Goal: Task Accomplishment & Management: Manage account settings

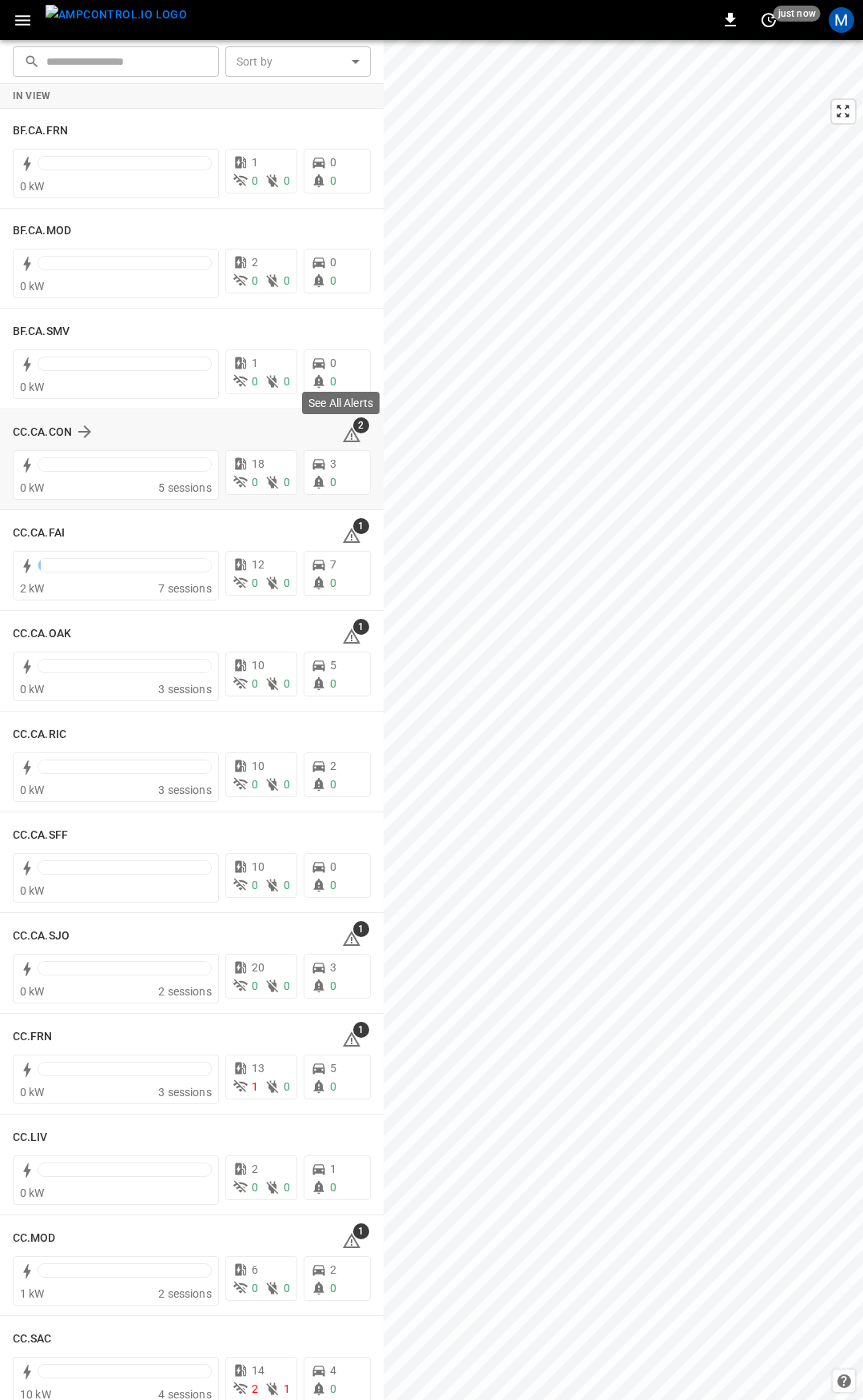
click at [342, 429] on icon at bounding box center [351, 434] width 19 height 19
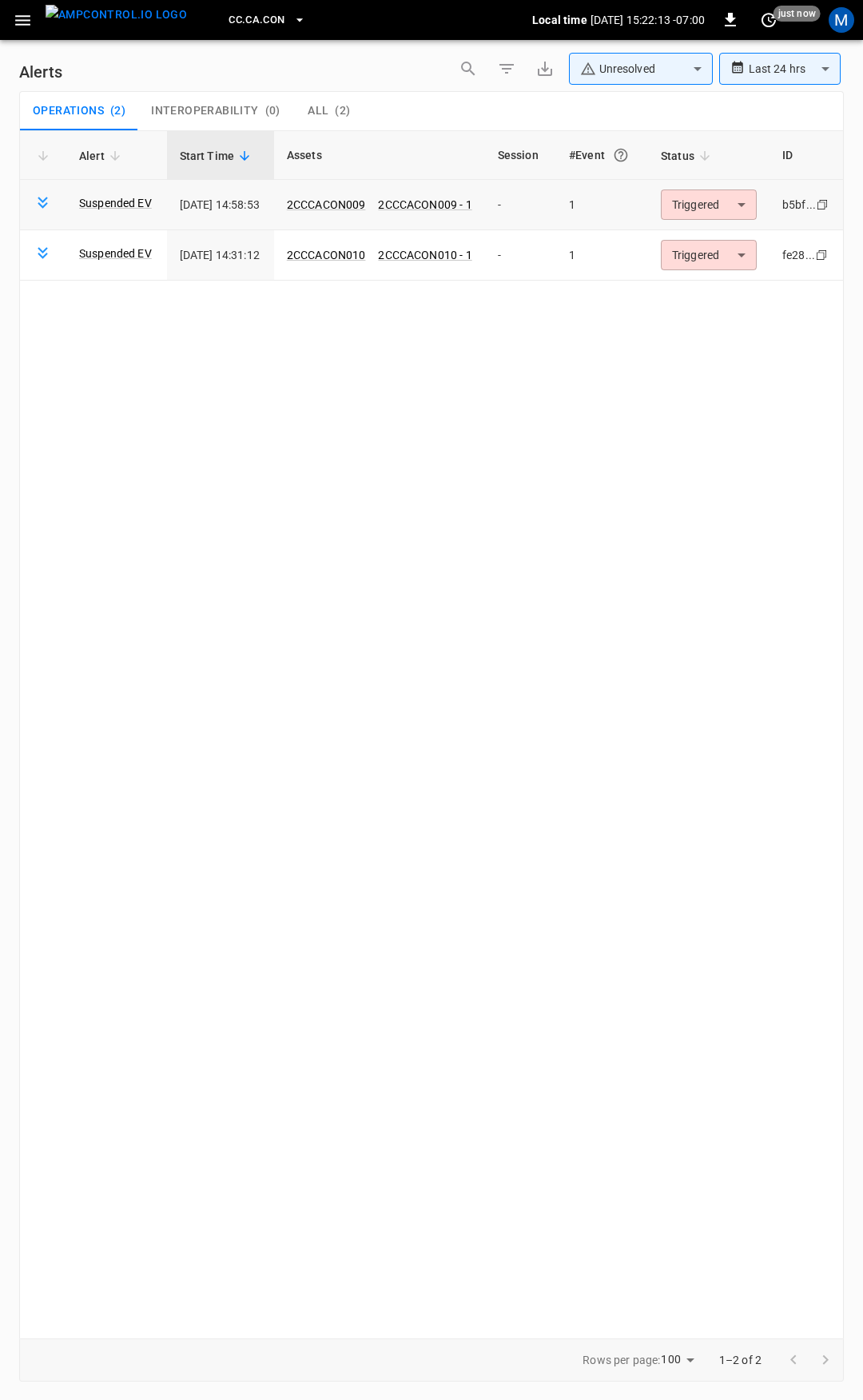
click at [726, 205] on body "**********" at bounding box center [431, 697] width 863 height 1395
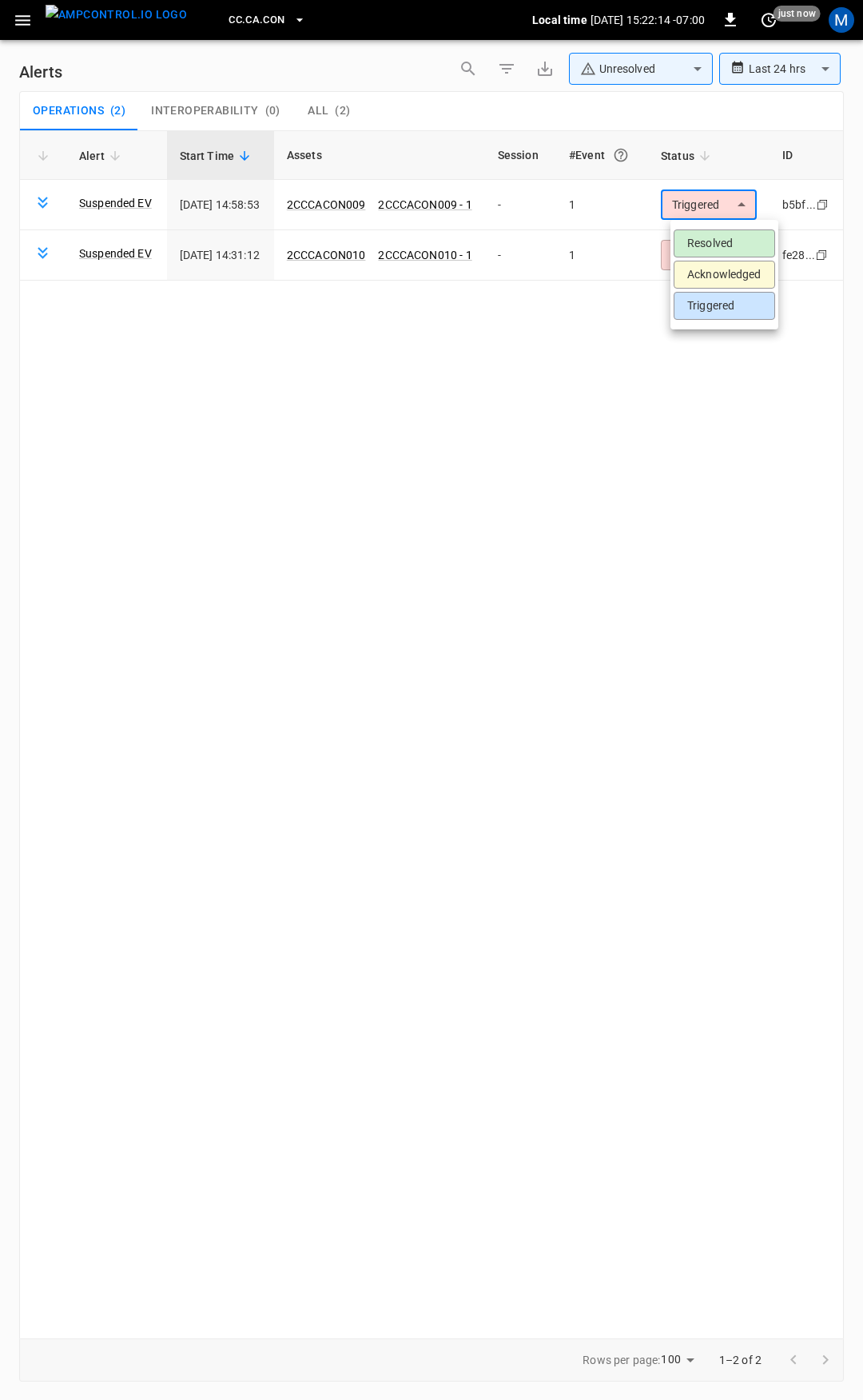
click at [736, 233] on li "Resolved" at bounding box center [725, 243] width 102 height 28
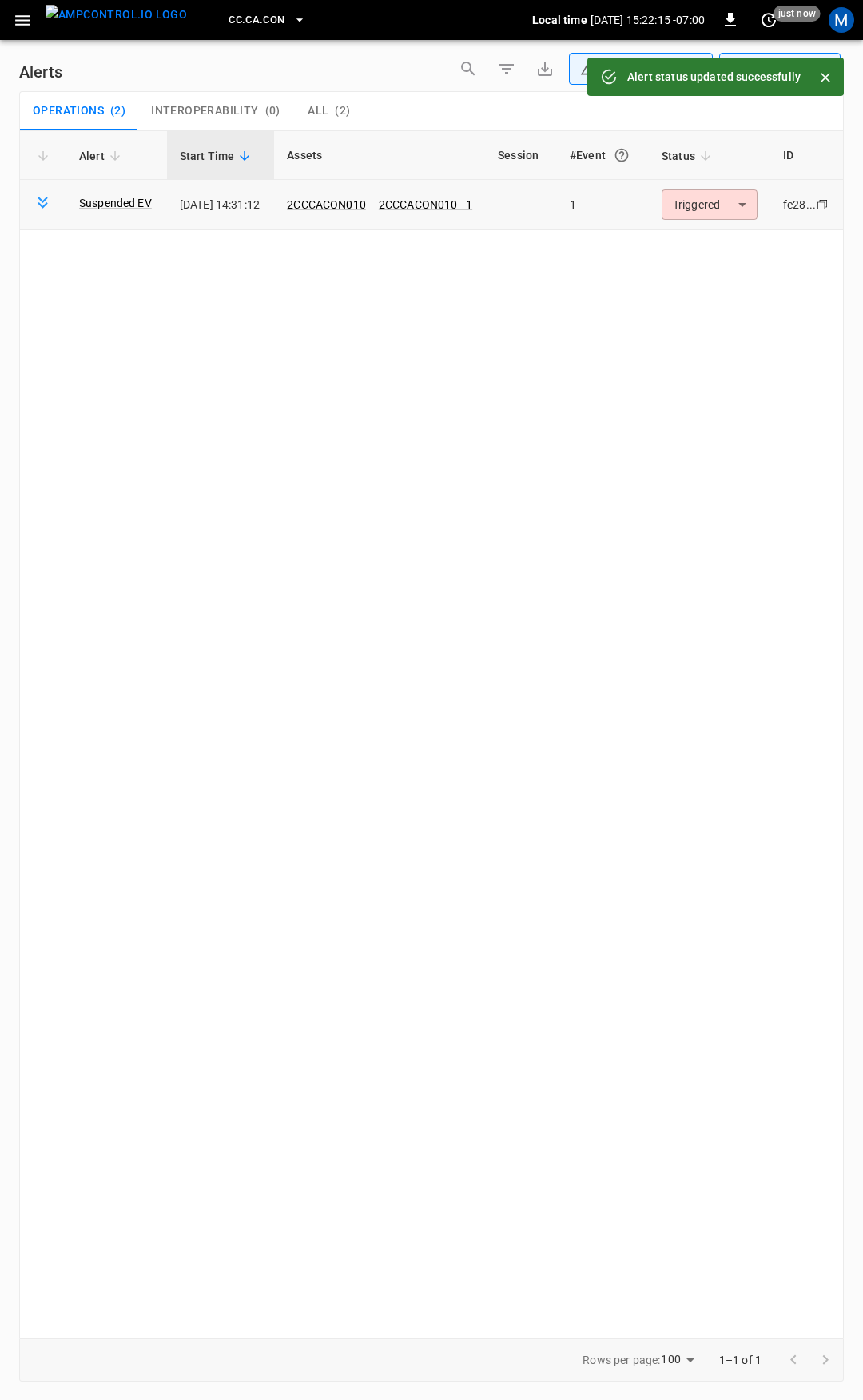
click at [727, 203] on body "**********" at bounding box center [431, 697] width 863 height 1395
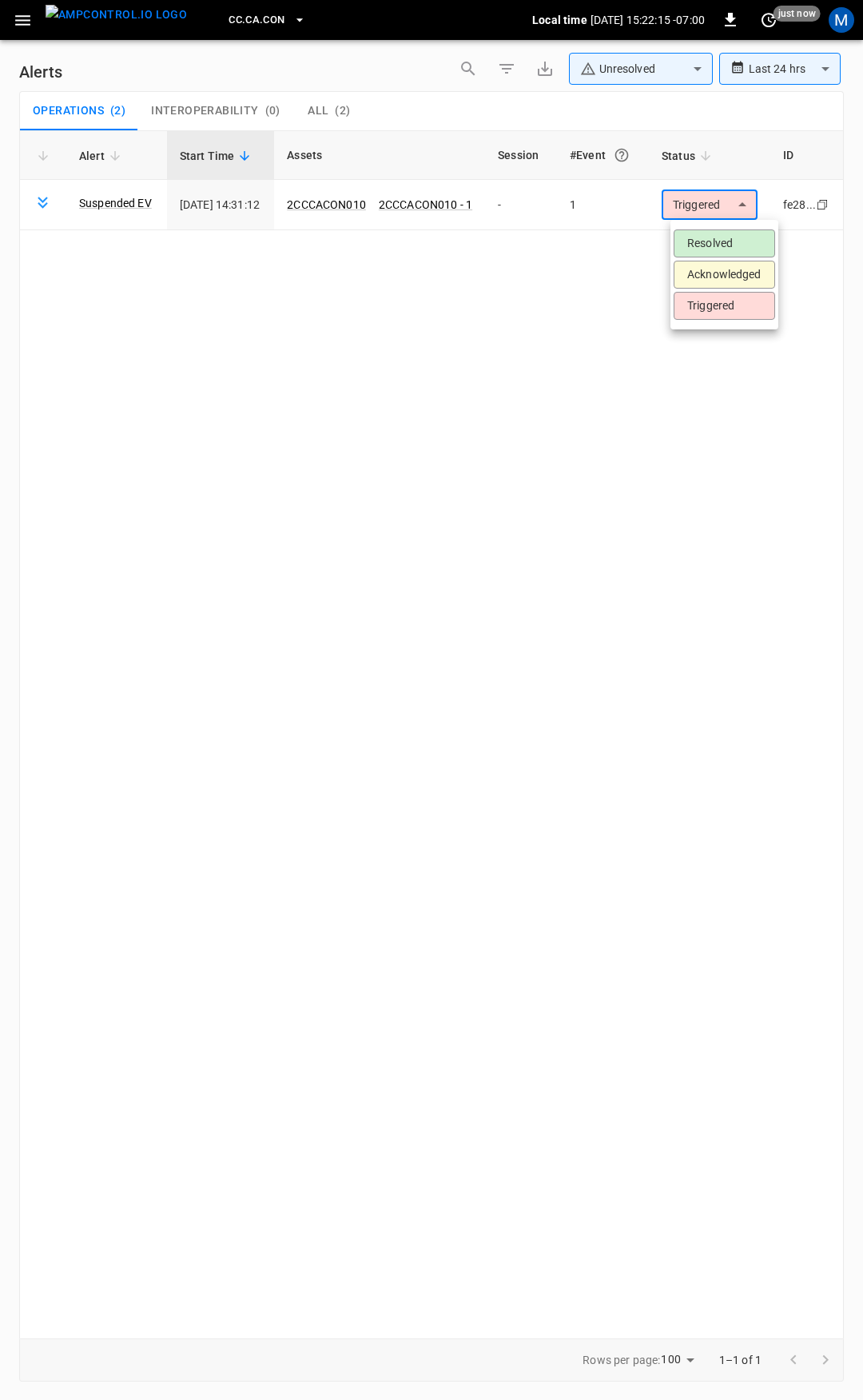
click at [724, 242] on li "Resolved" at bounding box center [725, 243] width 102 height 28
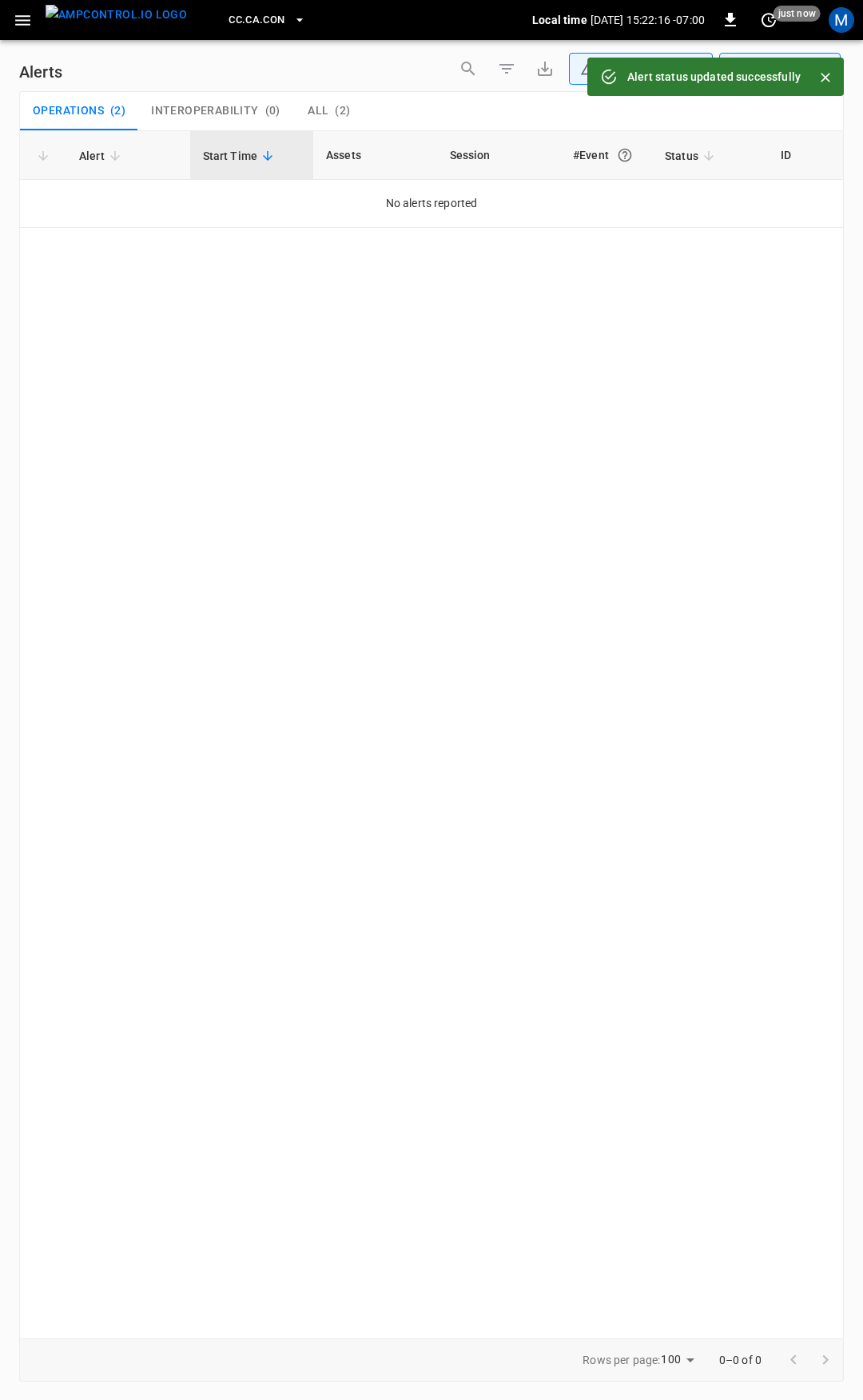
click at [13, 17] on icon "button" at bounding box center [22, 21] width 20 height 20
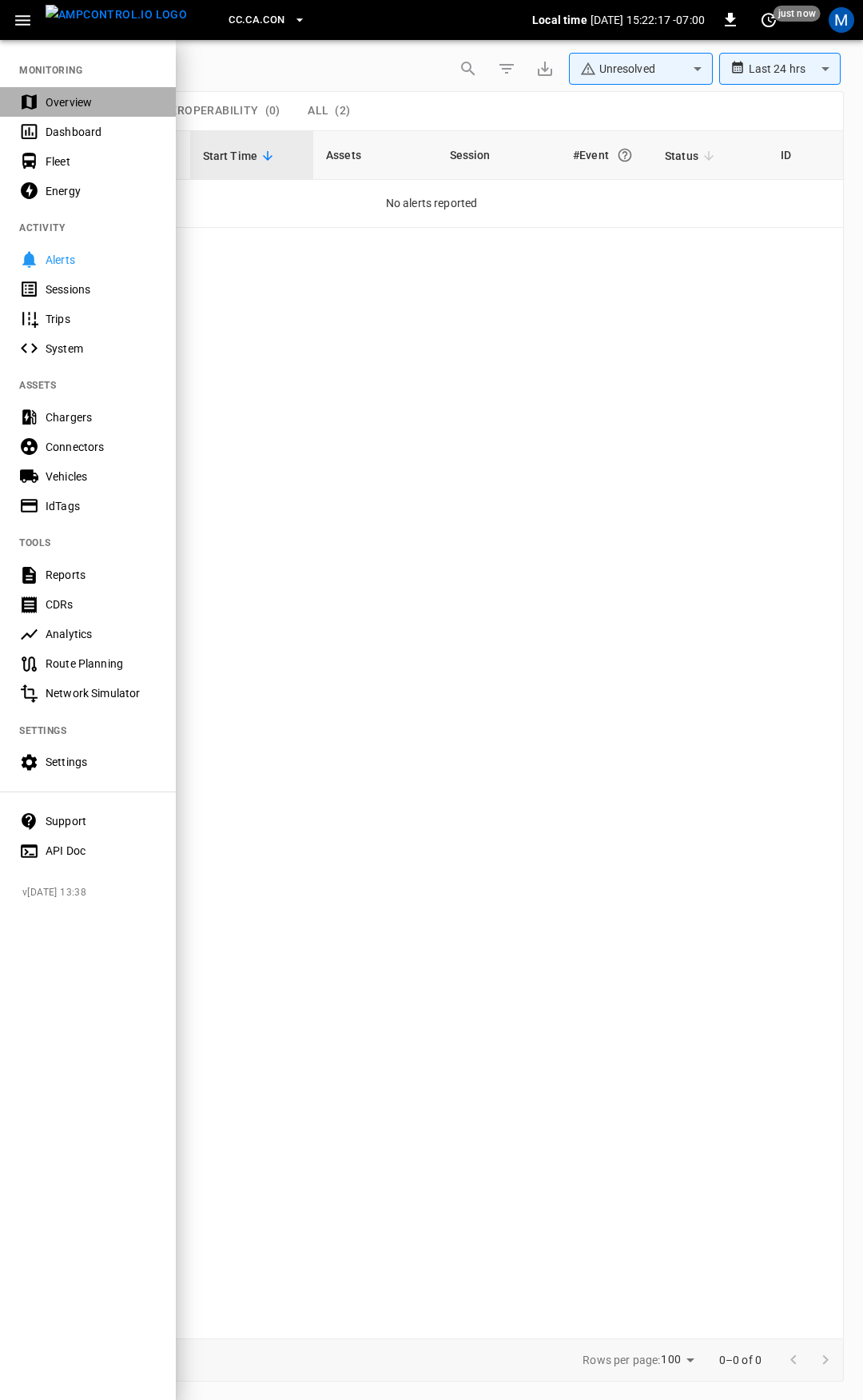
click at [71, 104] on div "Overview" at bounding box center [101, 103] width 111 height 16
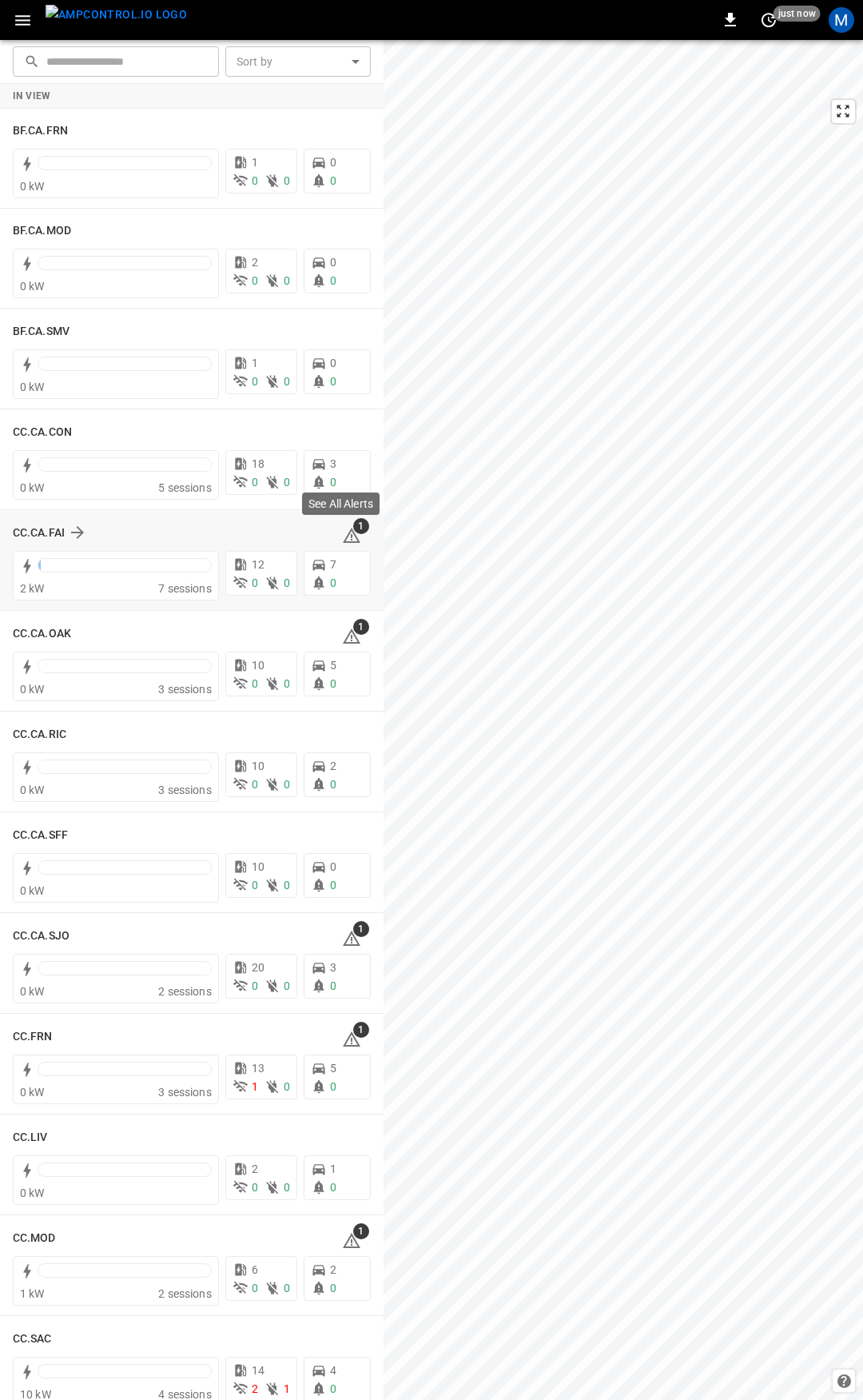
click at [343, 533] on icon at bounding box center [352, 535] width 18 height 15
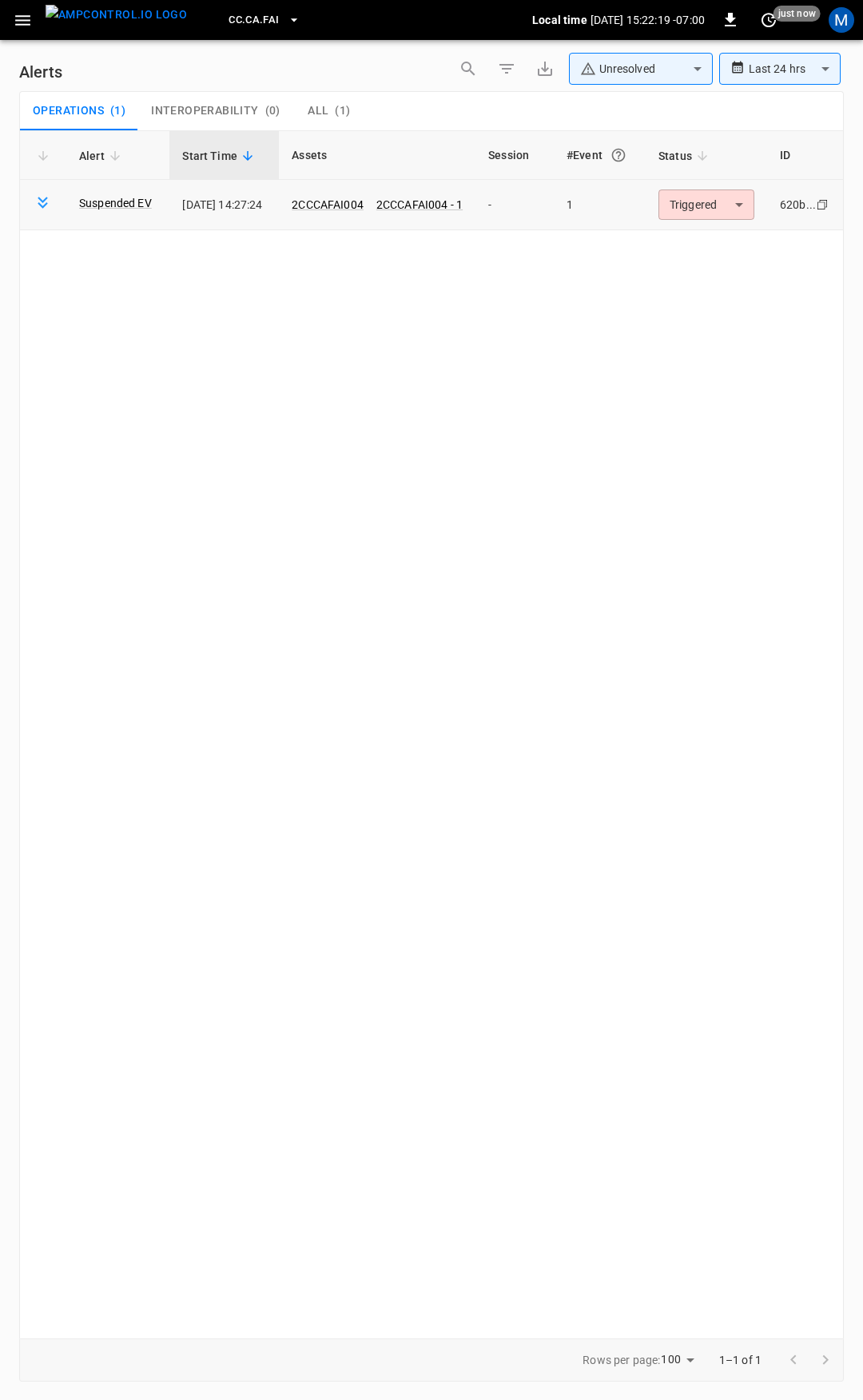
click at [694, 200] on body "**********" at bounding box center [431, 697] width 863 height 1395
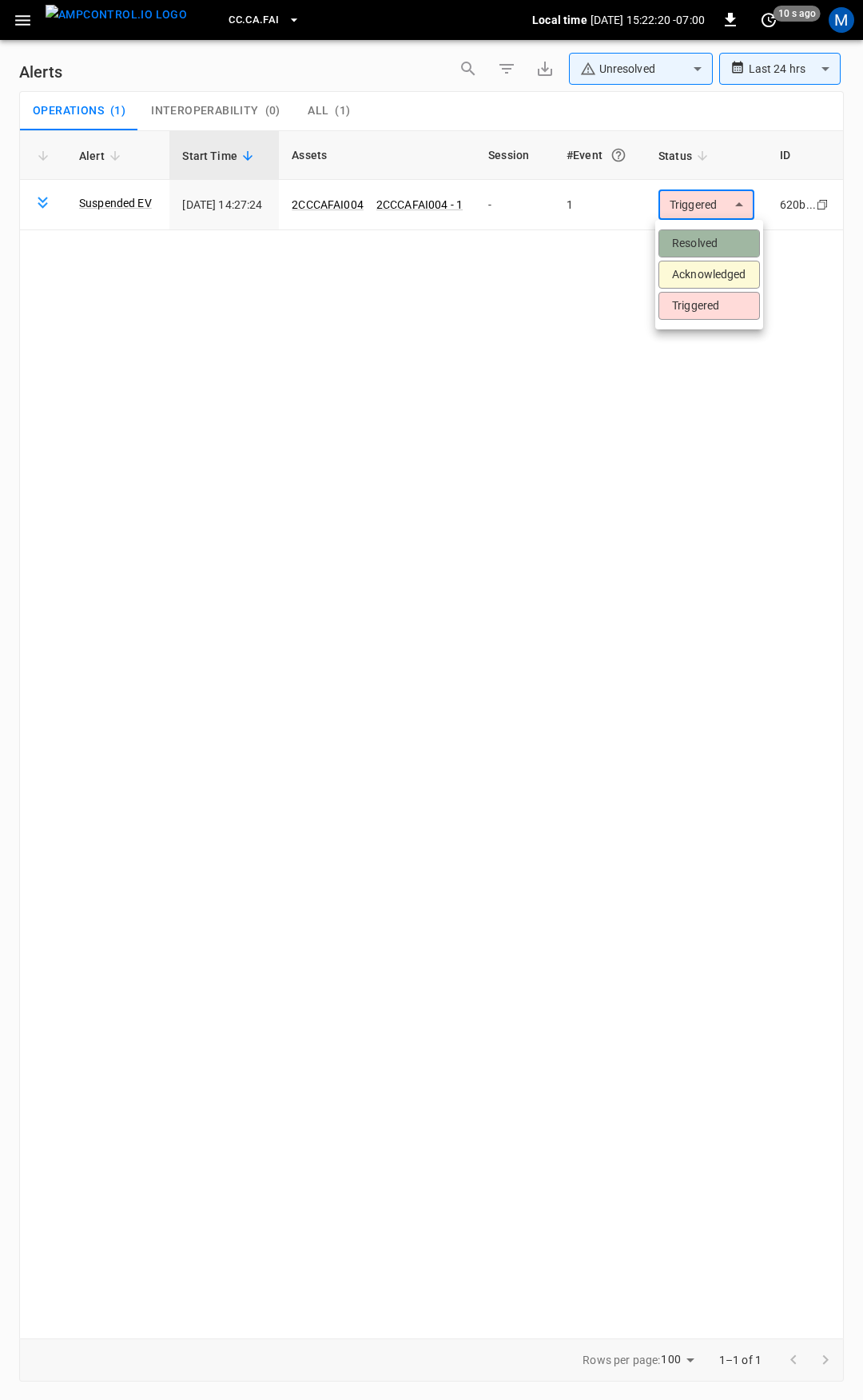
click at [715, 238] on li "Resolved" at bounding box center [709, 243] width 102 height 28
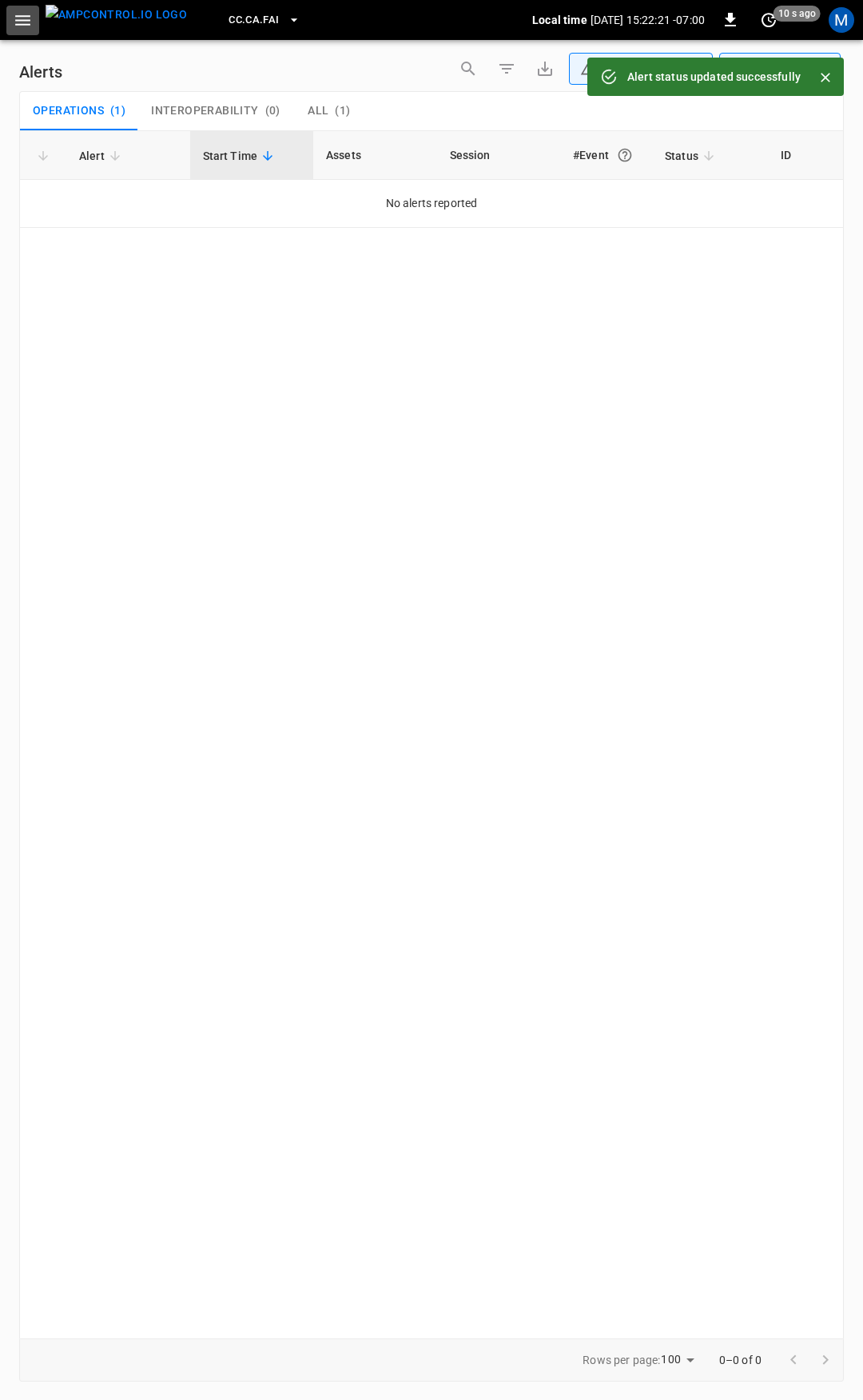
click at [16, 20] on icon "button" at bounding box center [22, 21] width 15 height 11
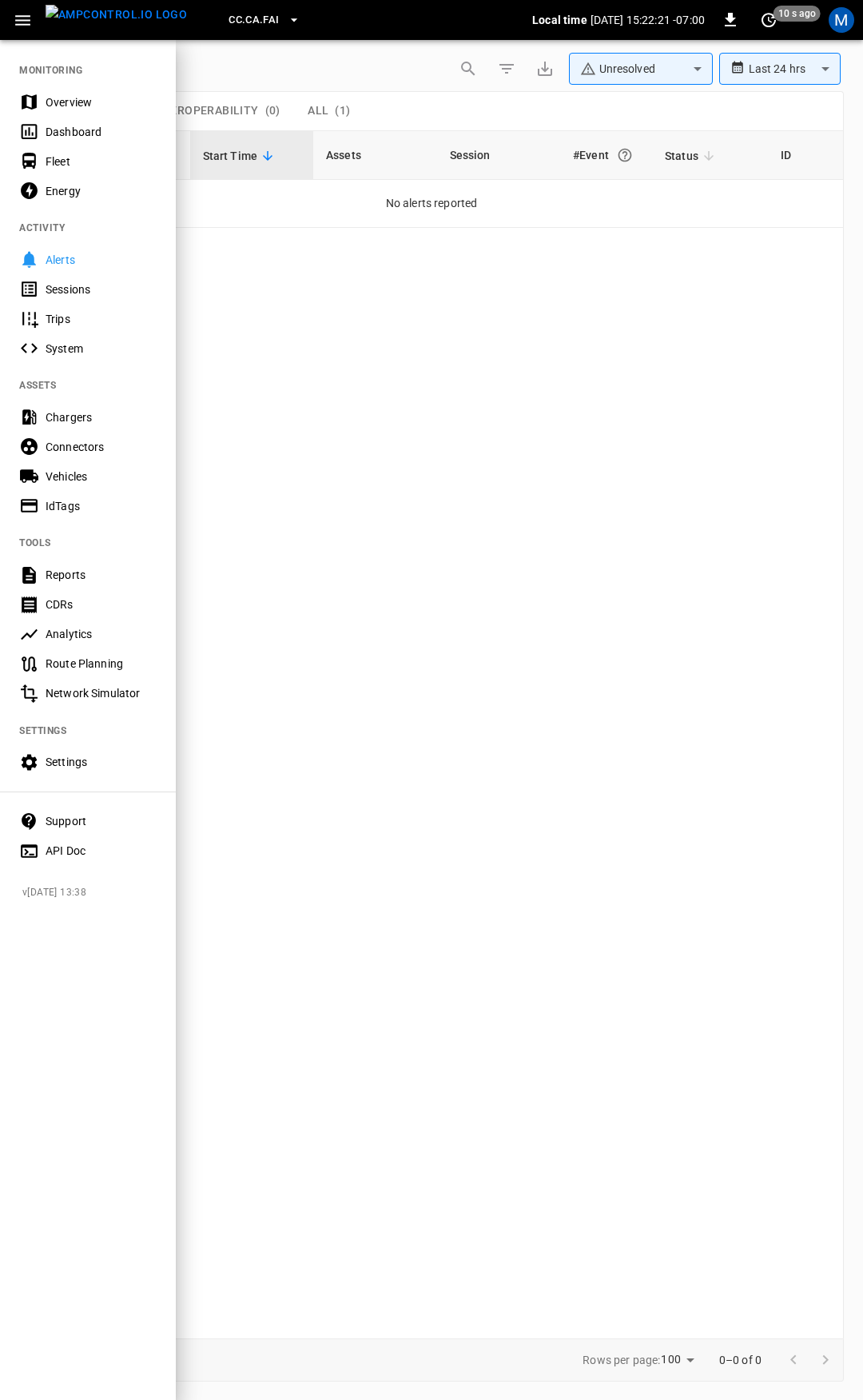
drag, startPoint x: 87, startPoint y: 93, endPoint x: 90, endPoint y: 109, distance: 16.3
click at [87, 94] on div "Overview" at bounding box center [87, 102] width 176 height 29
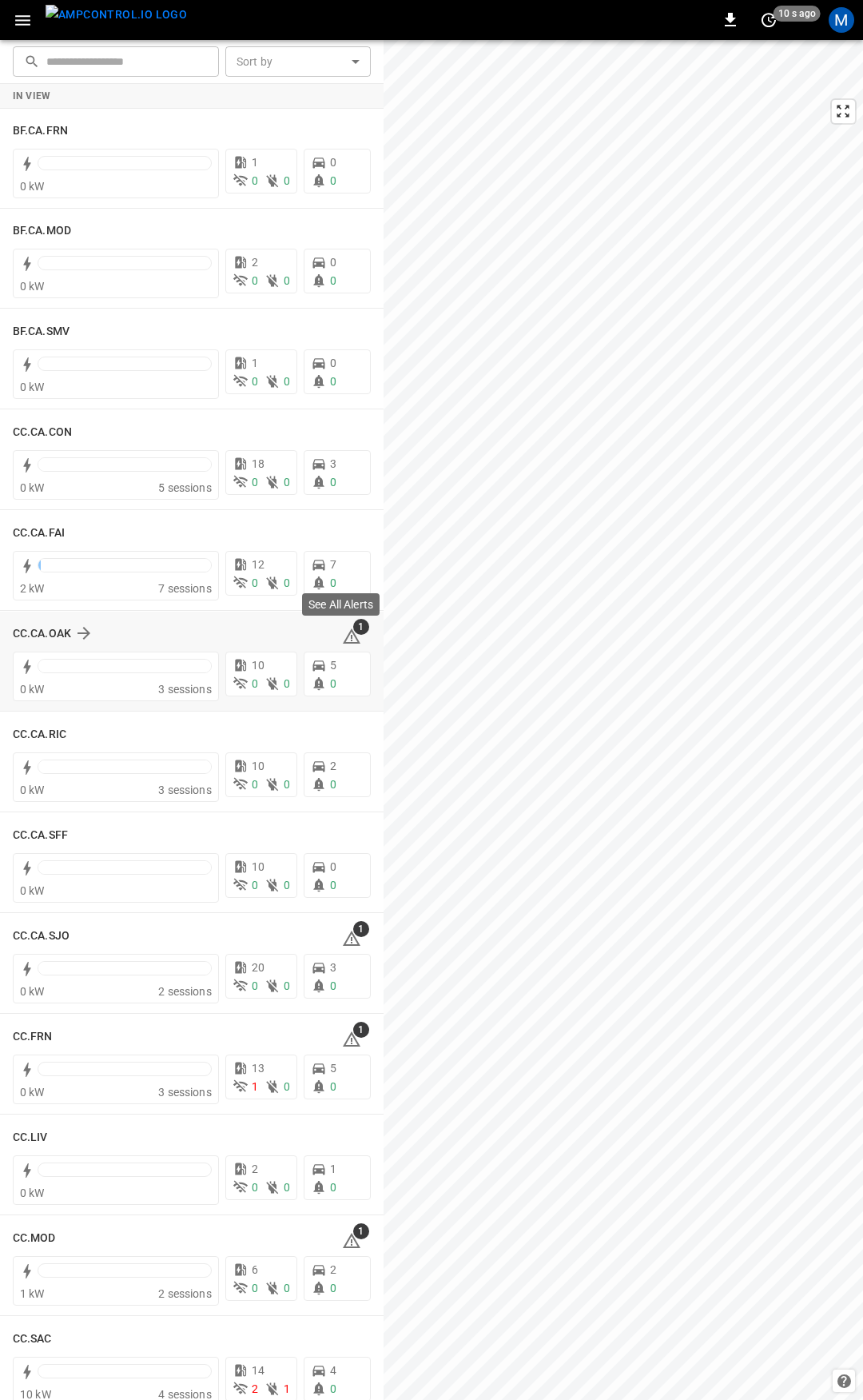
click at [343, 635] on icon at bounding box center [351, 636] width 19 height 19
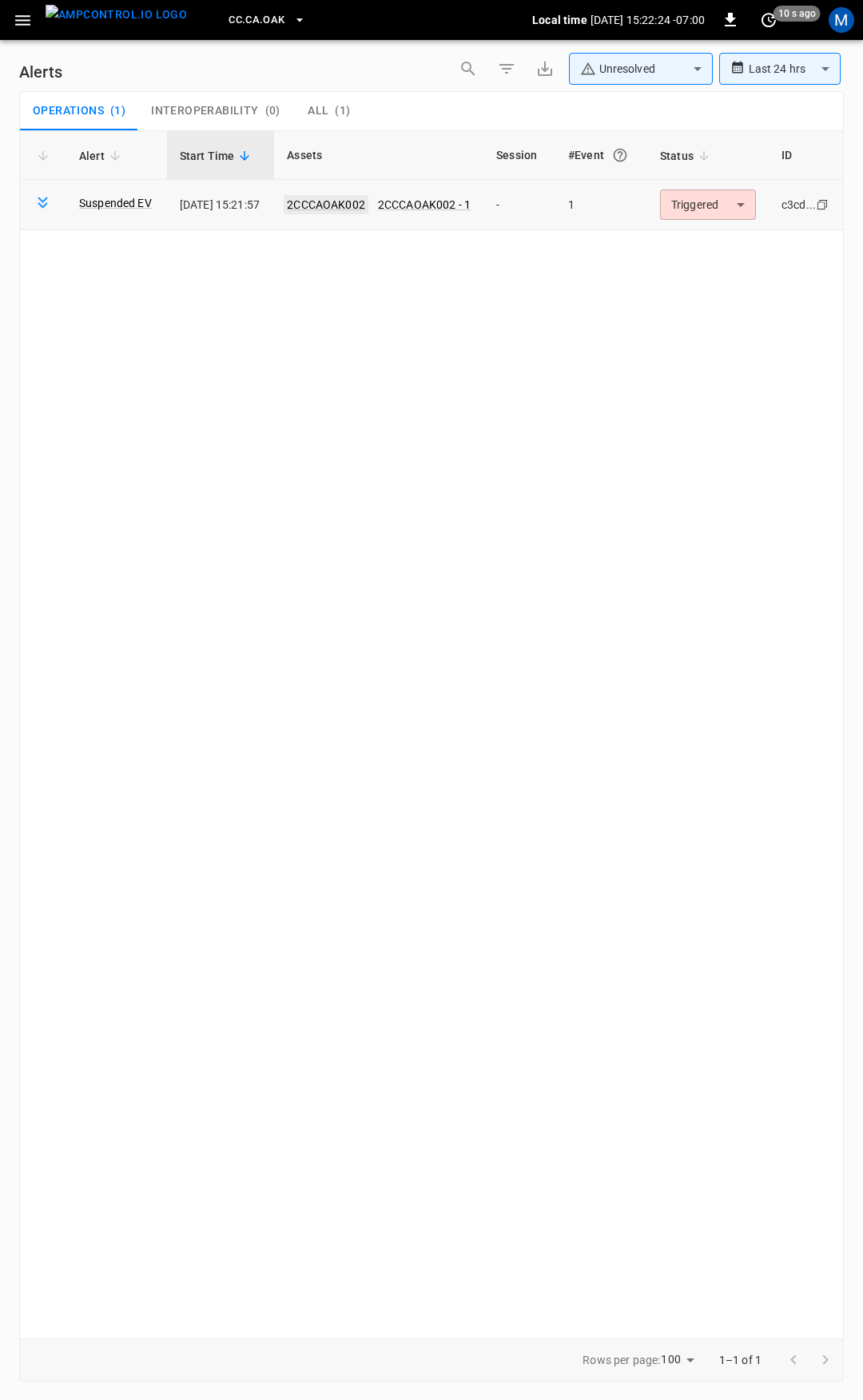
click at [345, 197] on link "2CCCAOAK002" at bounding box center [326, 204] width 85 height 19
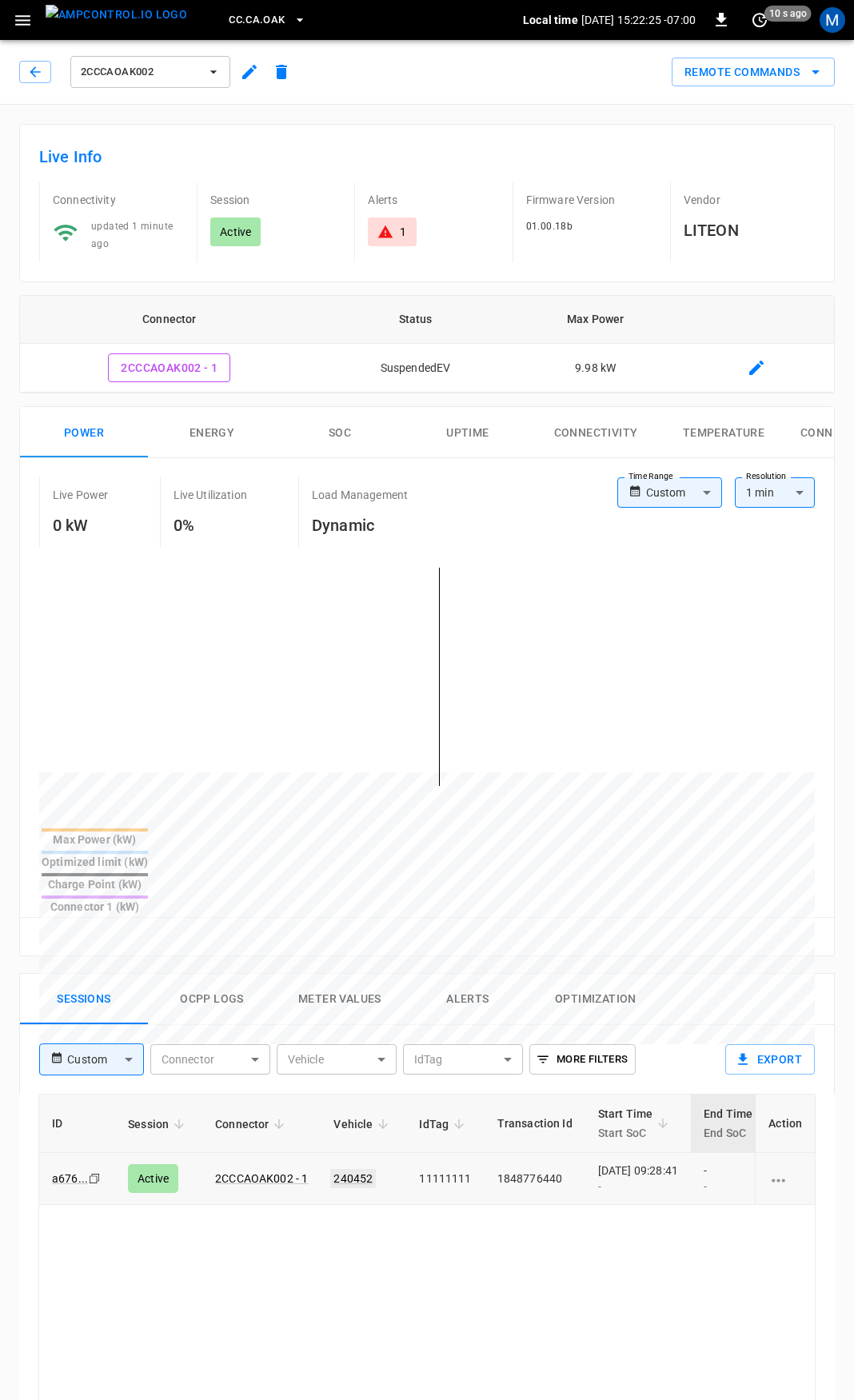
click at [364, 1169] on link "240452" at bounding box center [353, 1178] width 46 height 19
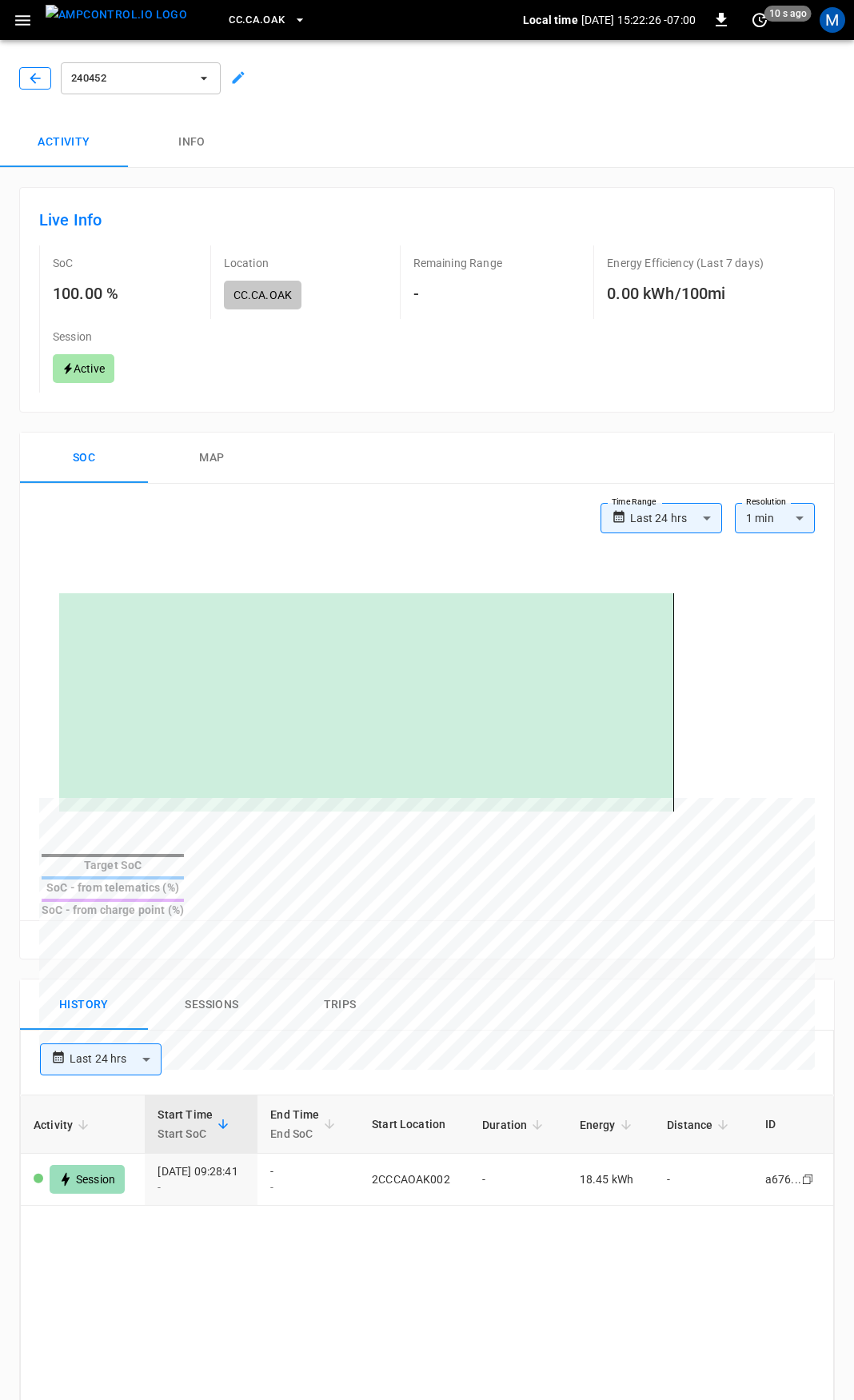
click at [27, 79] on button "button" at bounding box center [35, 78] width 32 height 22
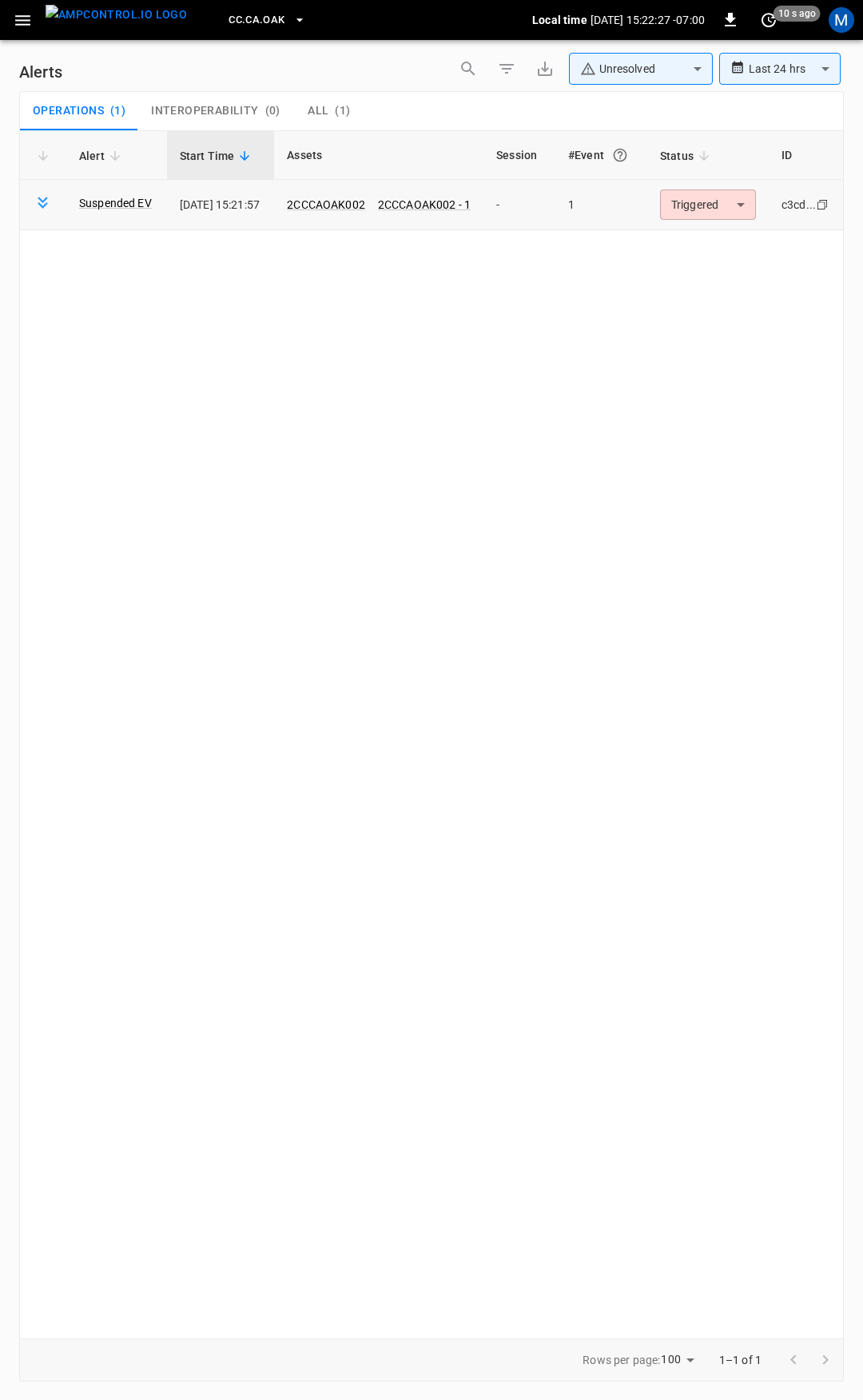
click at [694, 197] on body "**********" at bounding box center [431, 697] width 863 height 1395
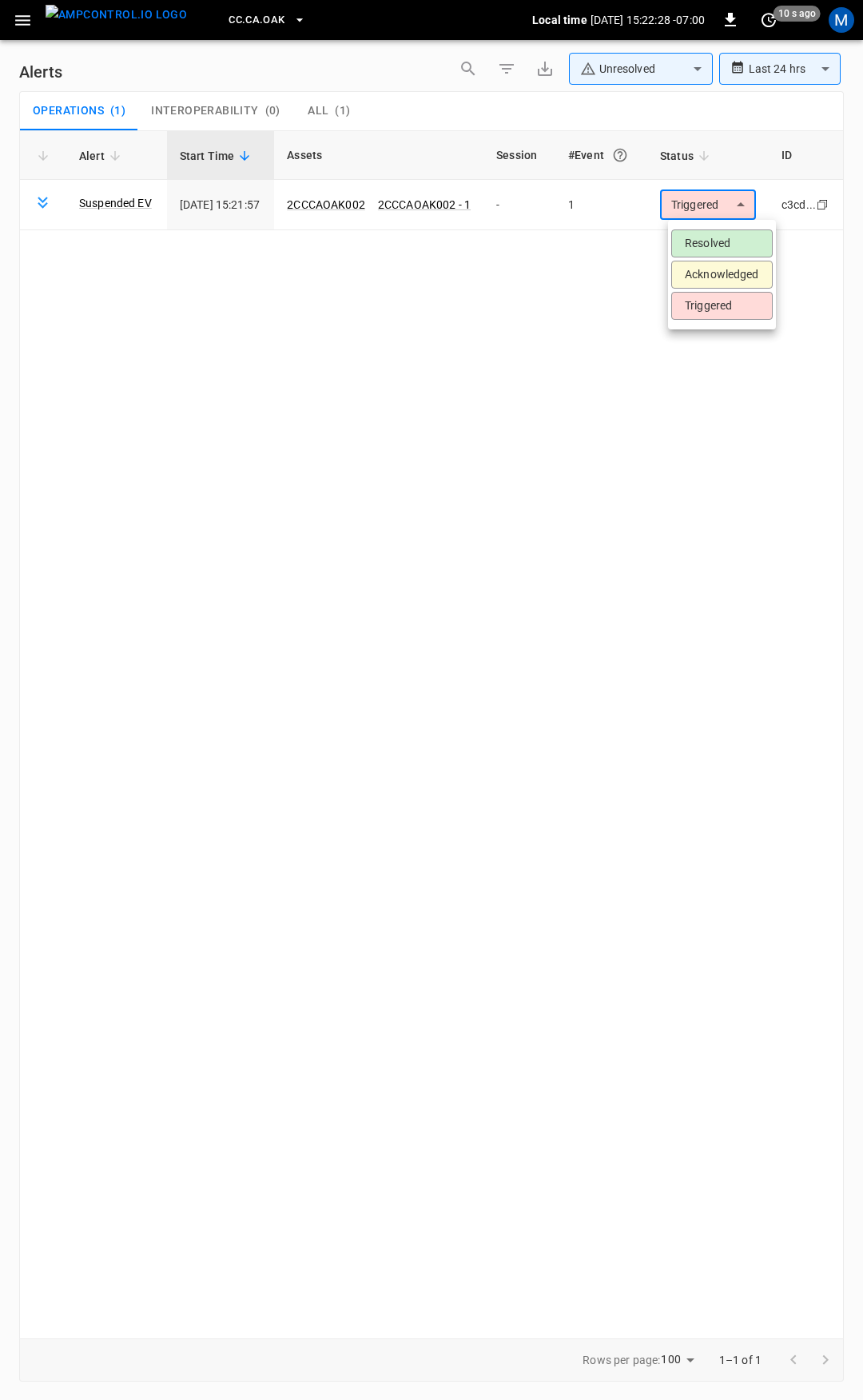
drag, startPoint x: 726, startPoint y: 241, endPoint x: 407, endPoint y: 141, distance: 334.3
click at [726, 240] on li "Resolved" at bounding box center [722, 243] width 102 height 28
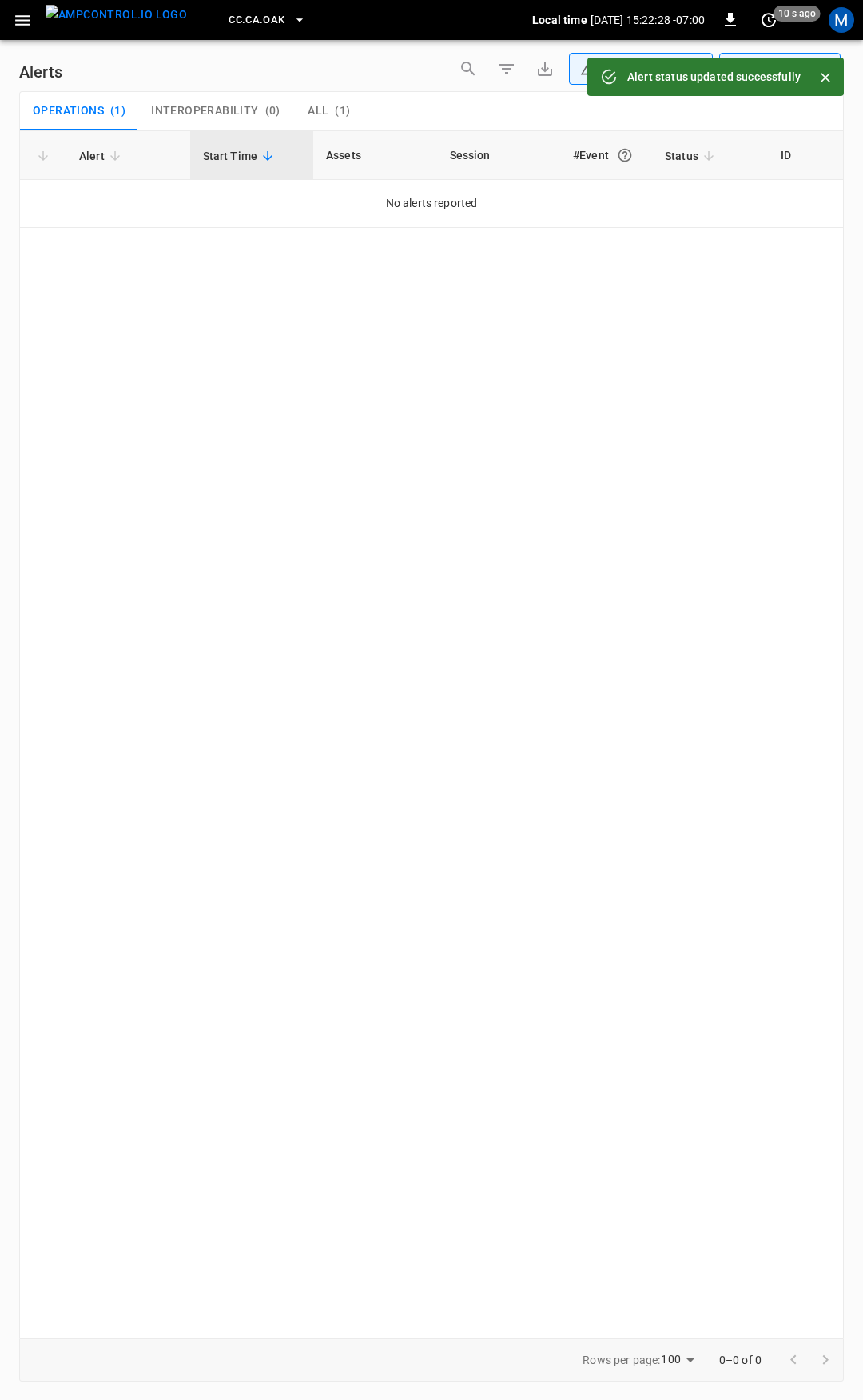
click at [22, 22] on icon "button" at bounding box center [22, 21] width 20 height 20
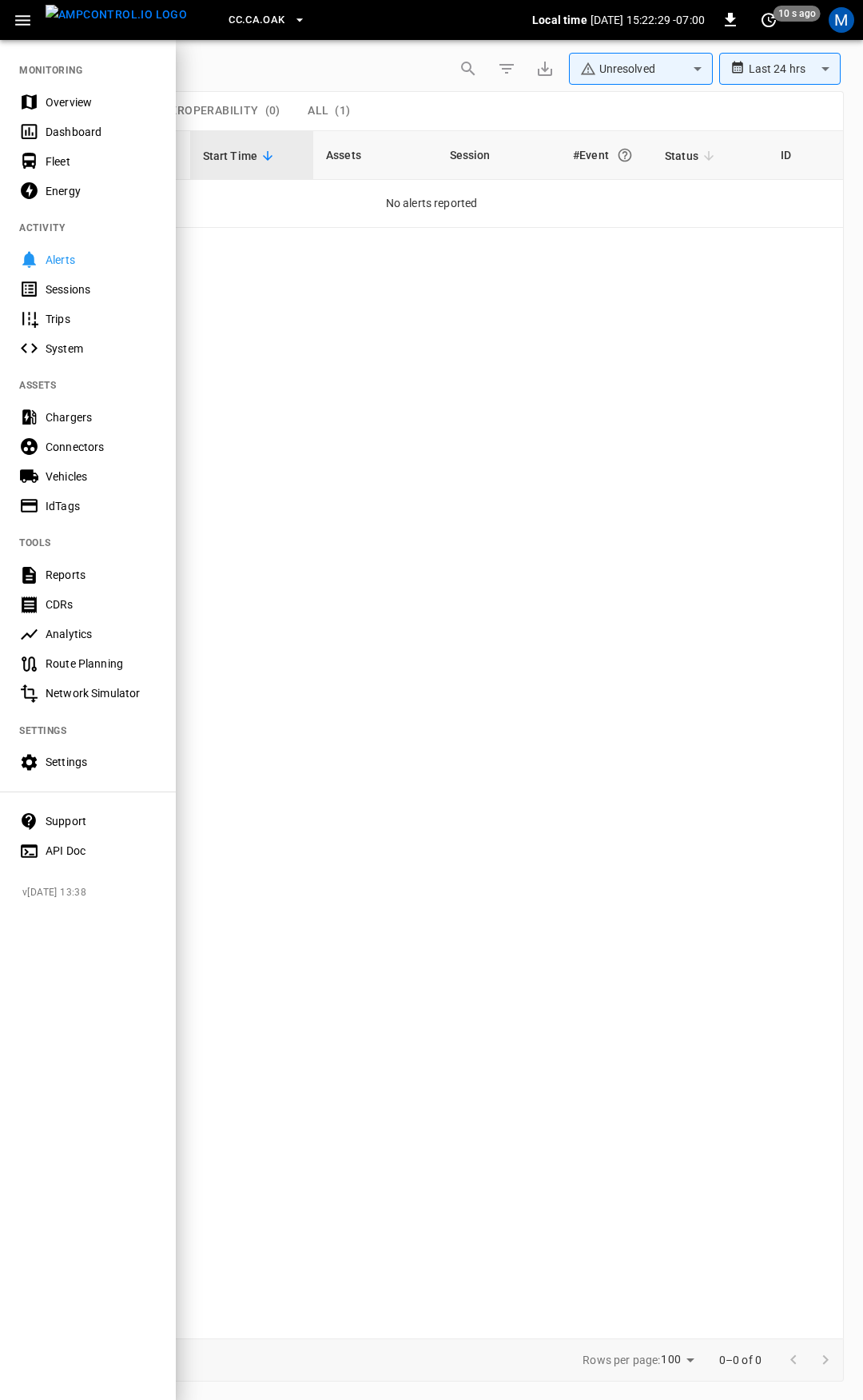
click at [64, 91] on div "Overview" at bounding box center [87, 102] width 176 height 29
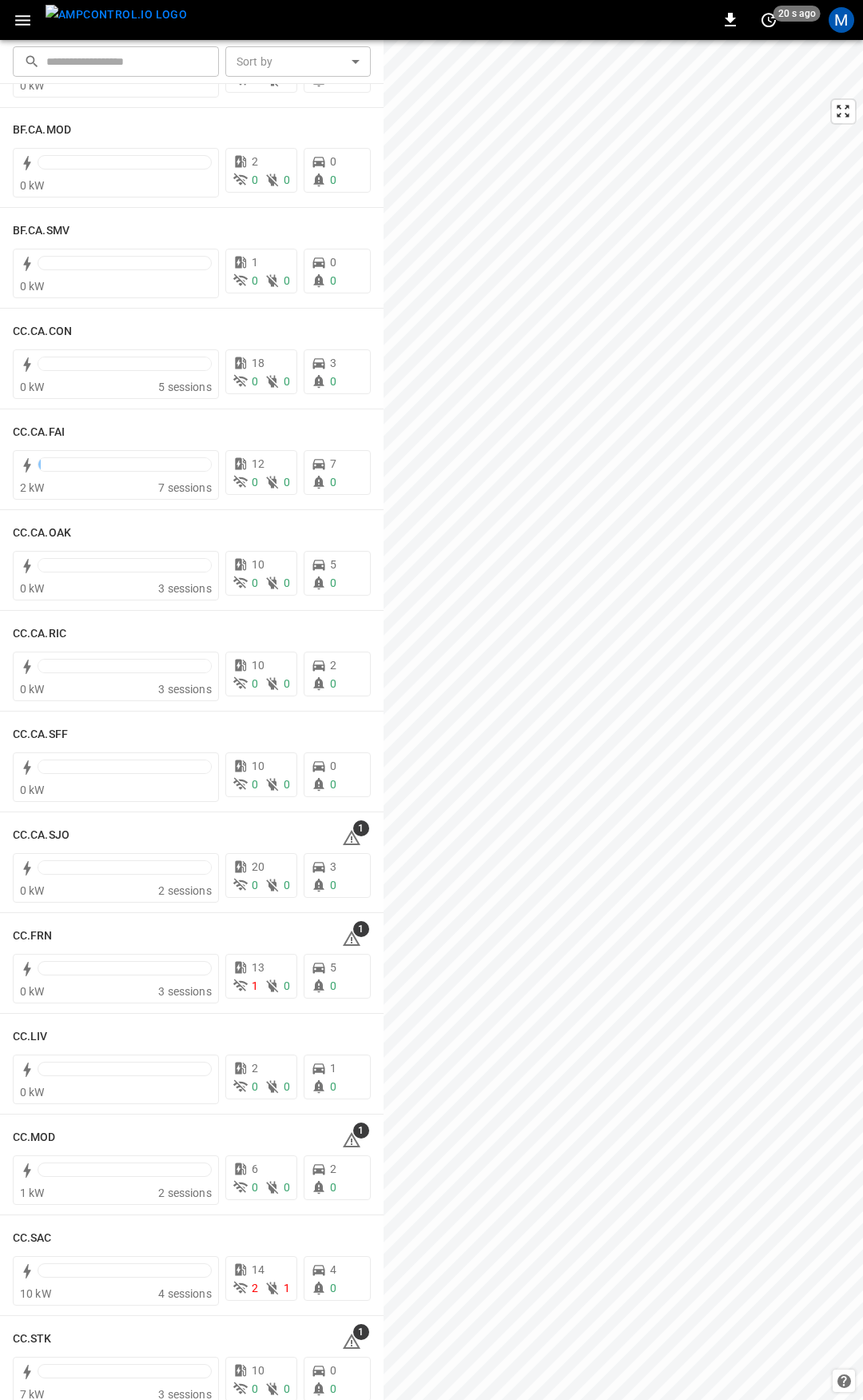
scroll to position [111, 0]
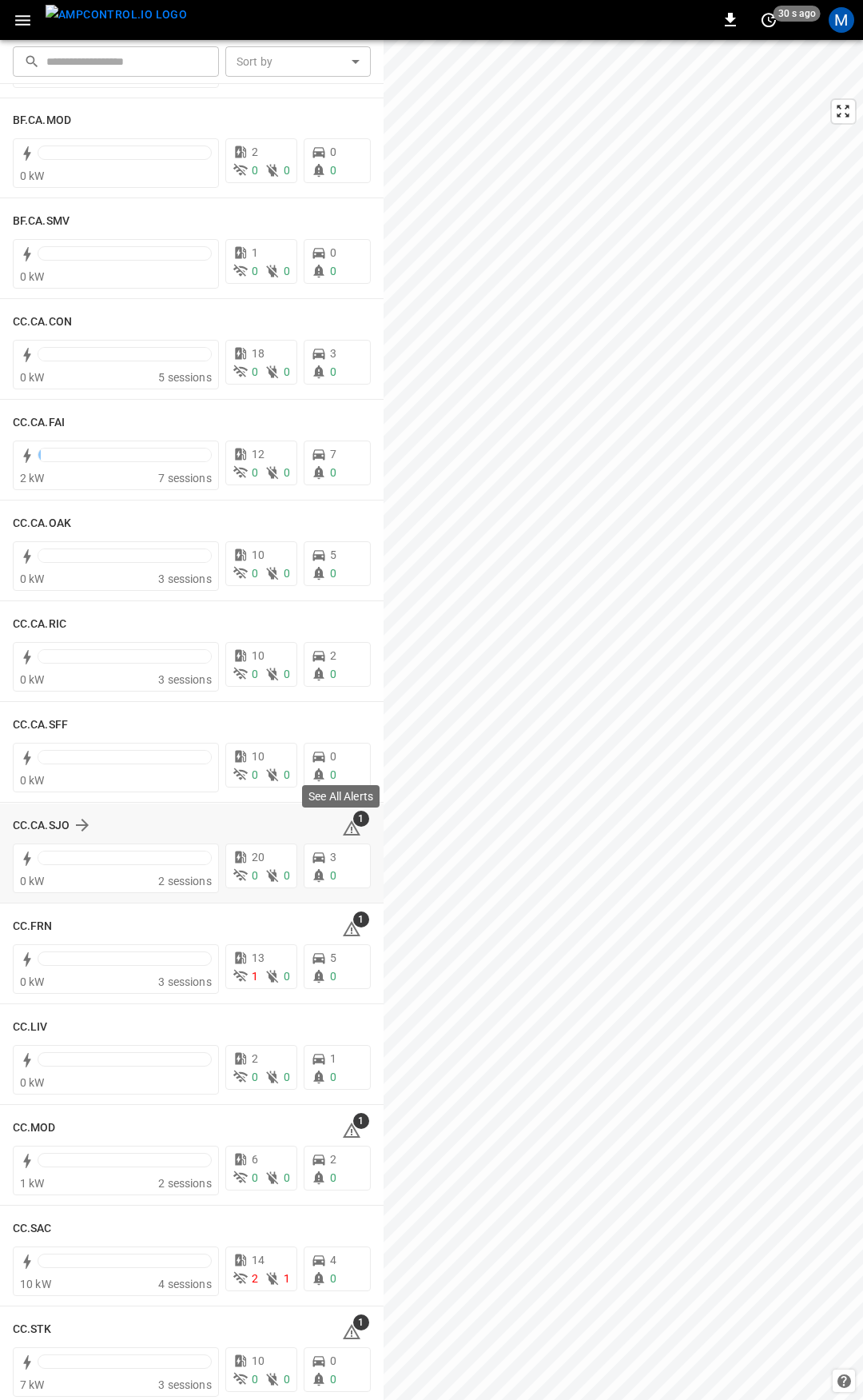
click at [346, 829] on icon at bounding box center [352, 828] width 18 height 15
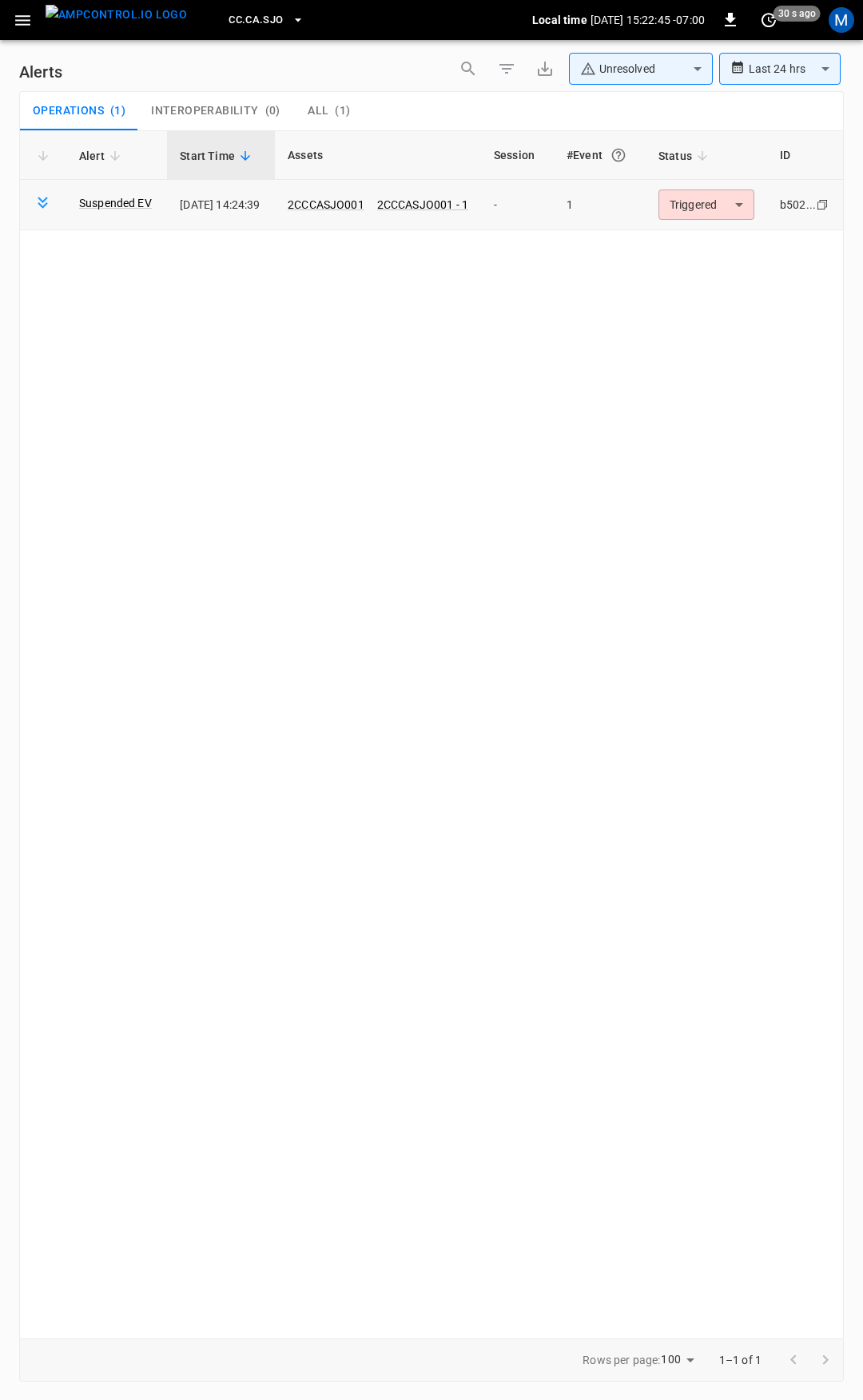
click at [716, 217] on body "**********" at bounding box center [431, 697] width 863 height 1395
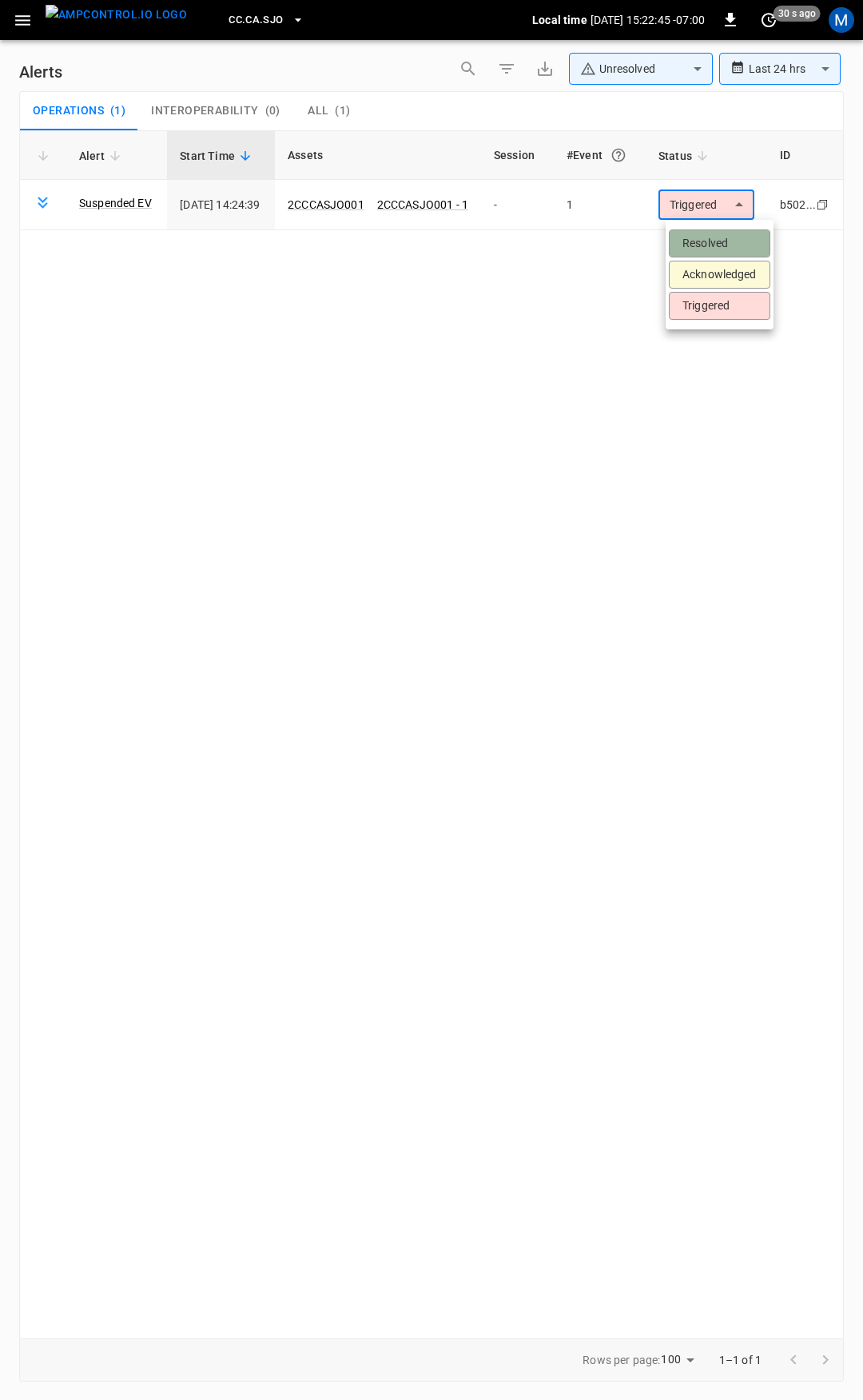
click at [715, 244] on li "Resolved" at bounding box center [719, 243] width 102 height 28
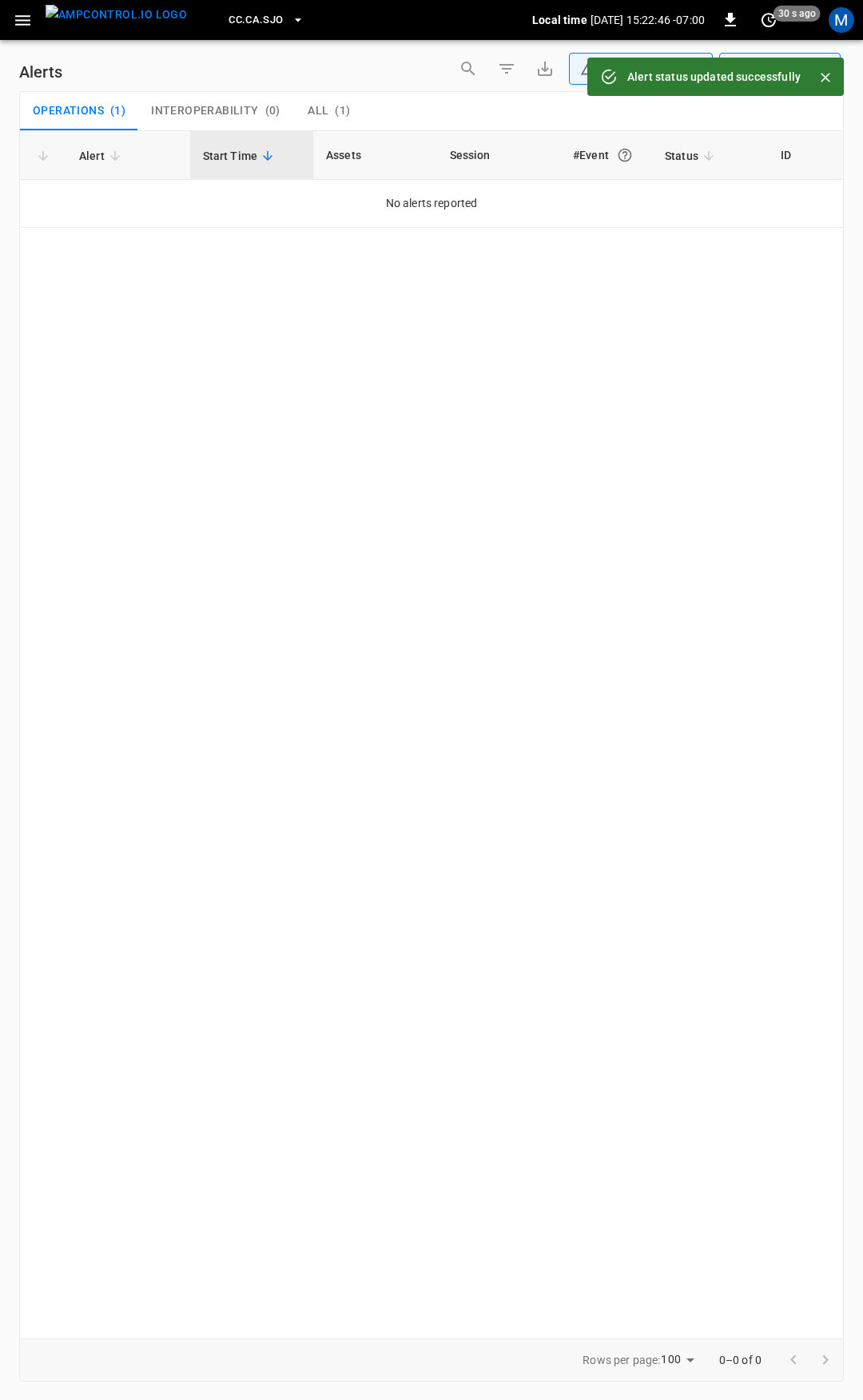
click at [22, 23] on icon "button" at bounding box center [22, 21] width 20 height 20
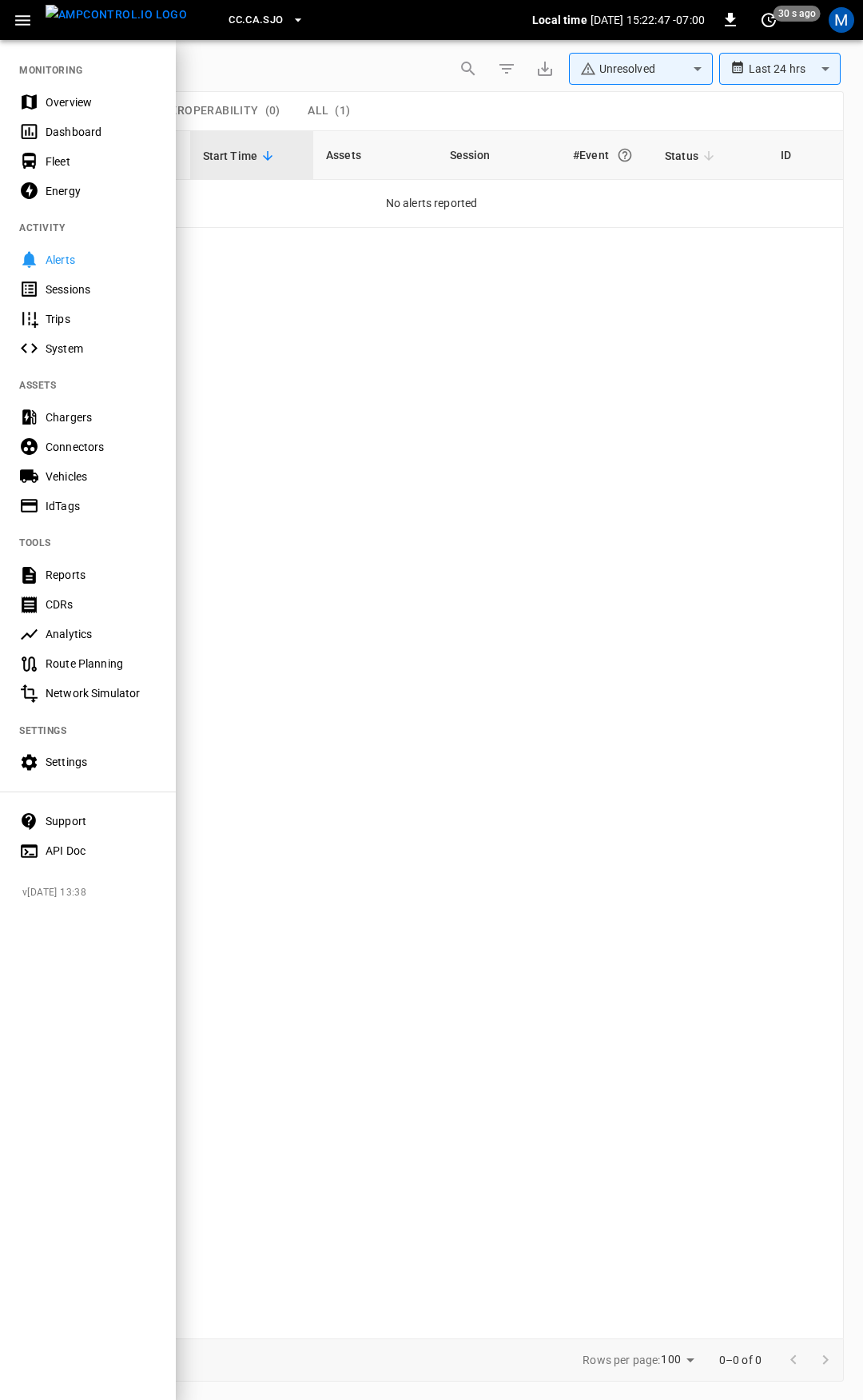
drag, startPoint x: 69, startPoint y: 96, endPoint x: 80, endPoint y: 109, distance: 17.0
click at [70, 97] on div "Overview" at bounding box center [101, 103] width 111 height 16
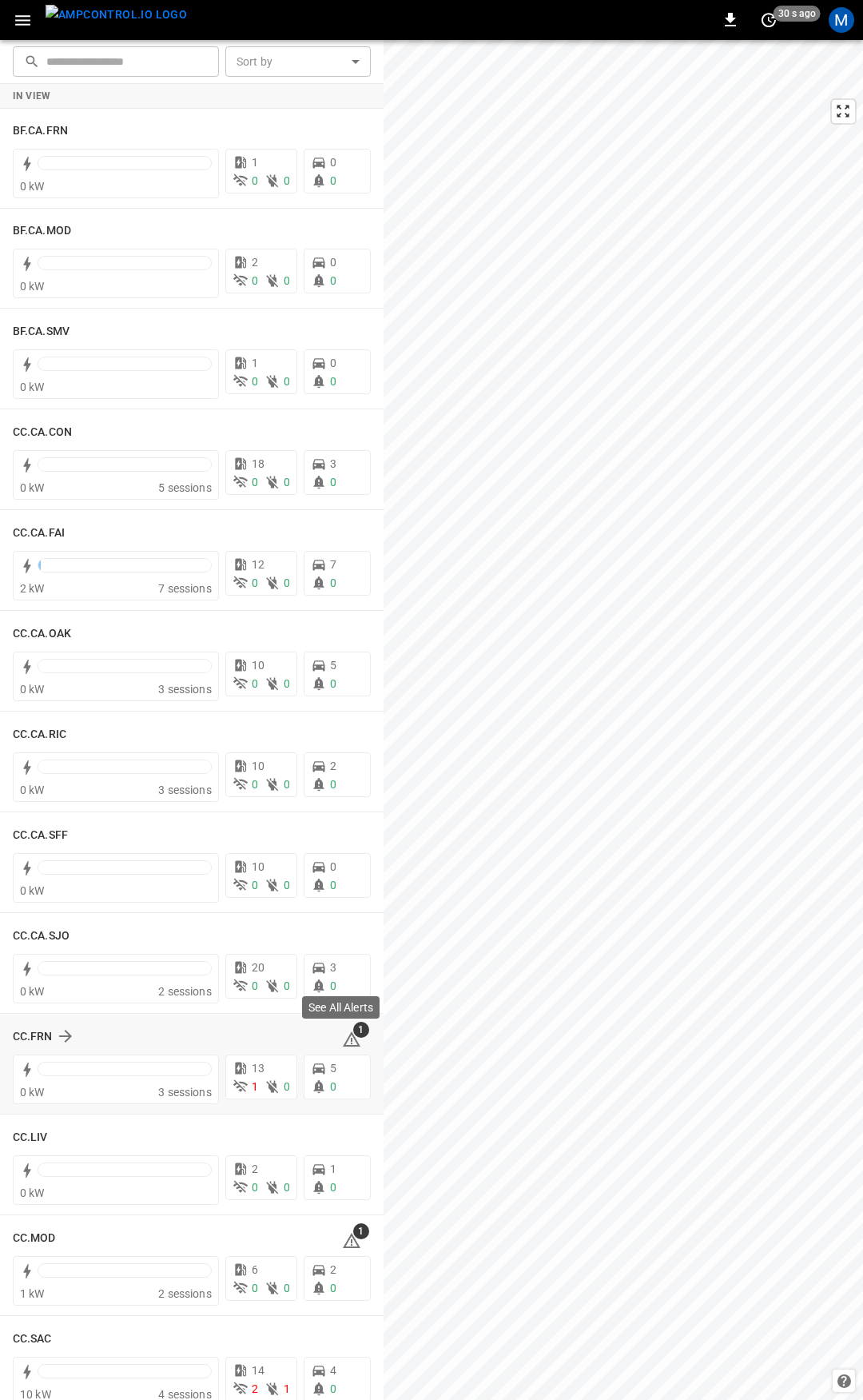
click at [344, 1035] on icon at bounding box center [351, 1038] width 19 height 19
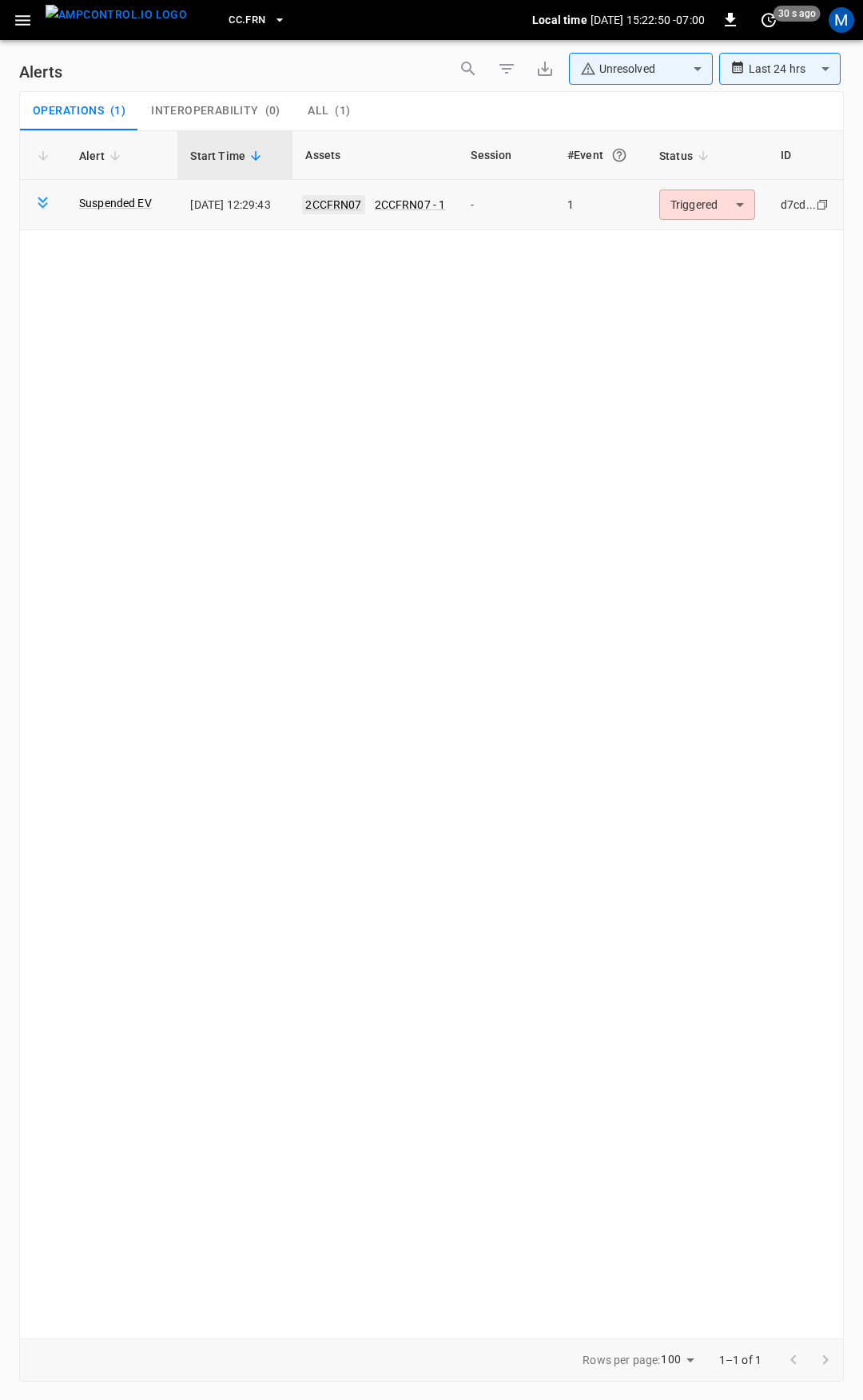
click at [348, 201] on link "2CCFRN07" at bounding box center [333, 204] width 62 height 19
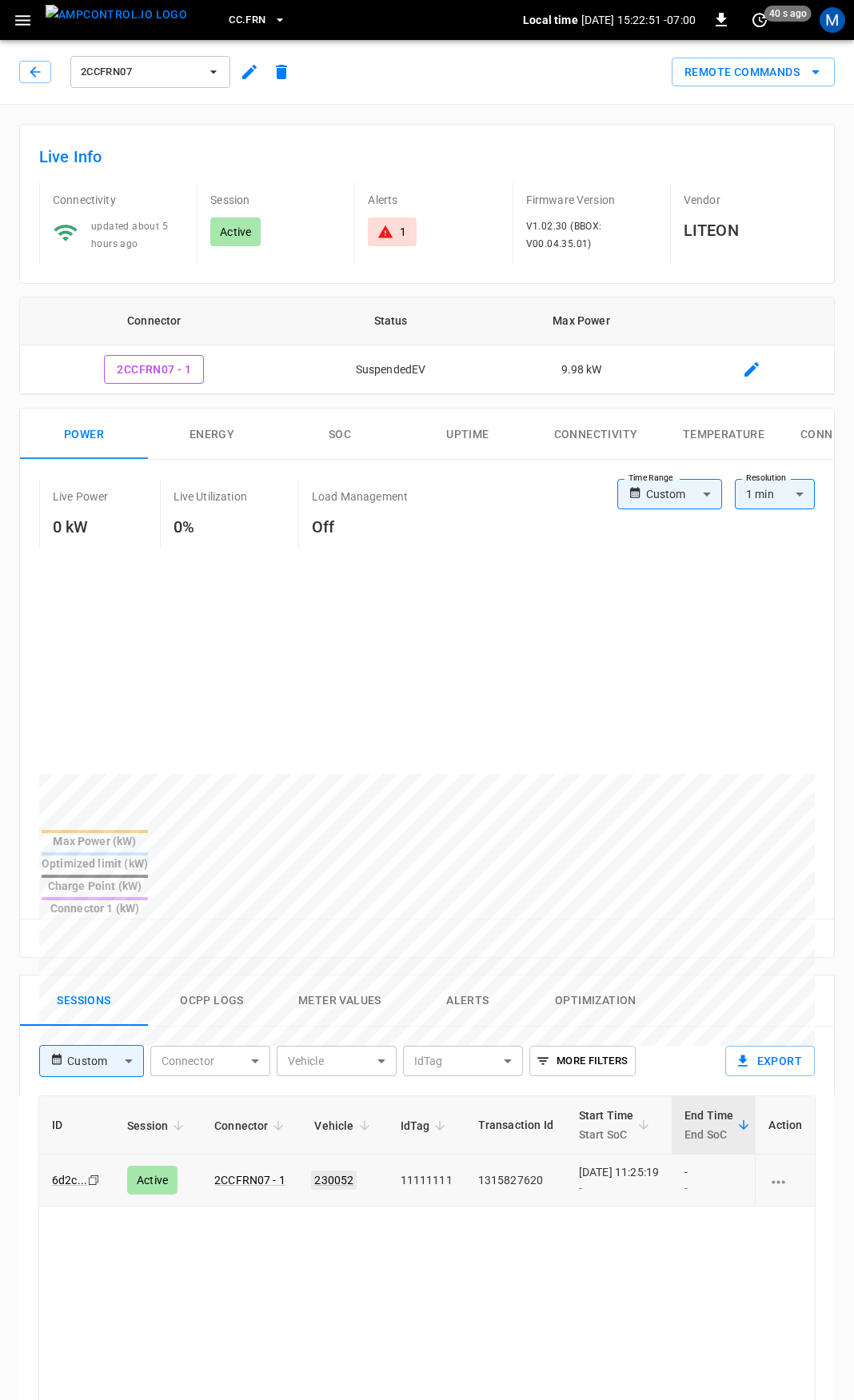
click at [336, 1171] on link "230052" at bounding box center [333, 1179] width 46 height 19
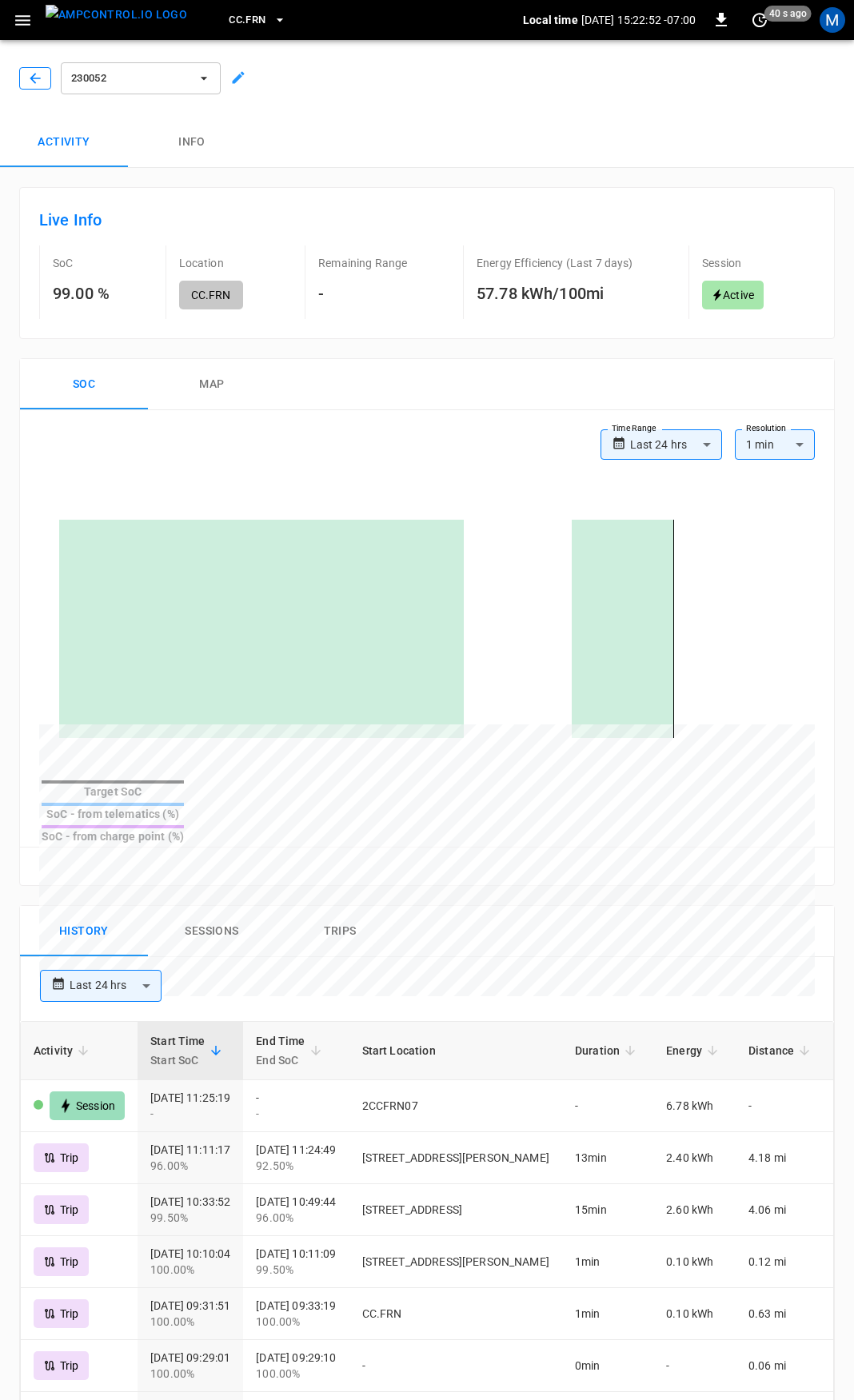
click at [31, 72] on icon "button" at bounding box center [35, 79] width 16 height 16
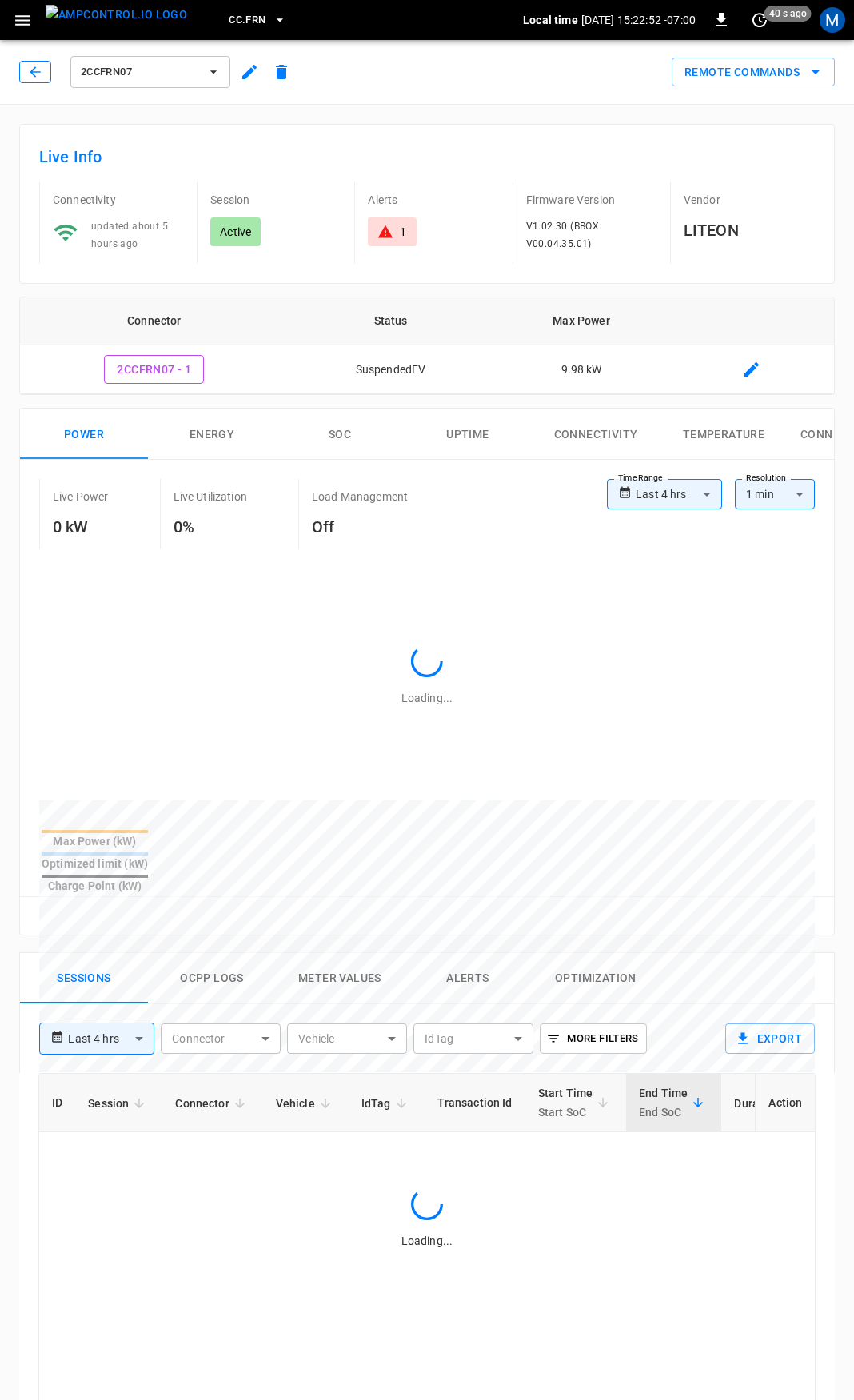
click at [32, 72] on icon "button" at bounding box center [35, 71] width 11 height 11
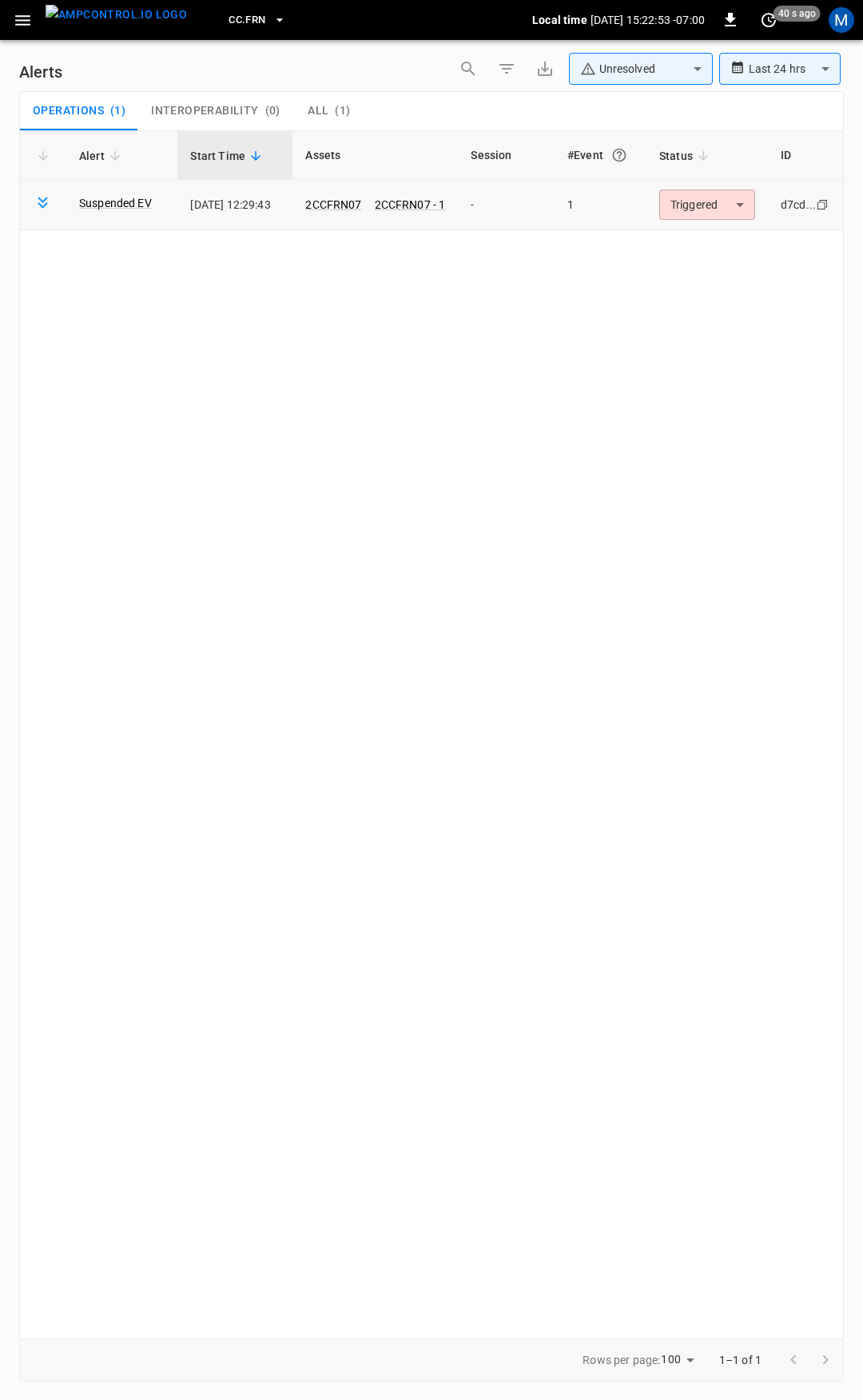
click at [714, 204] on body "**********" at bounding box center [431, 697] width 863 height 1395
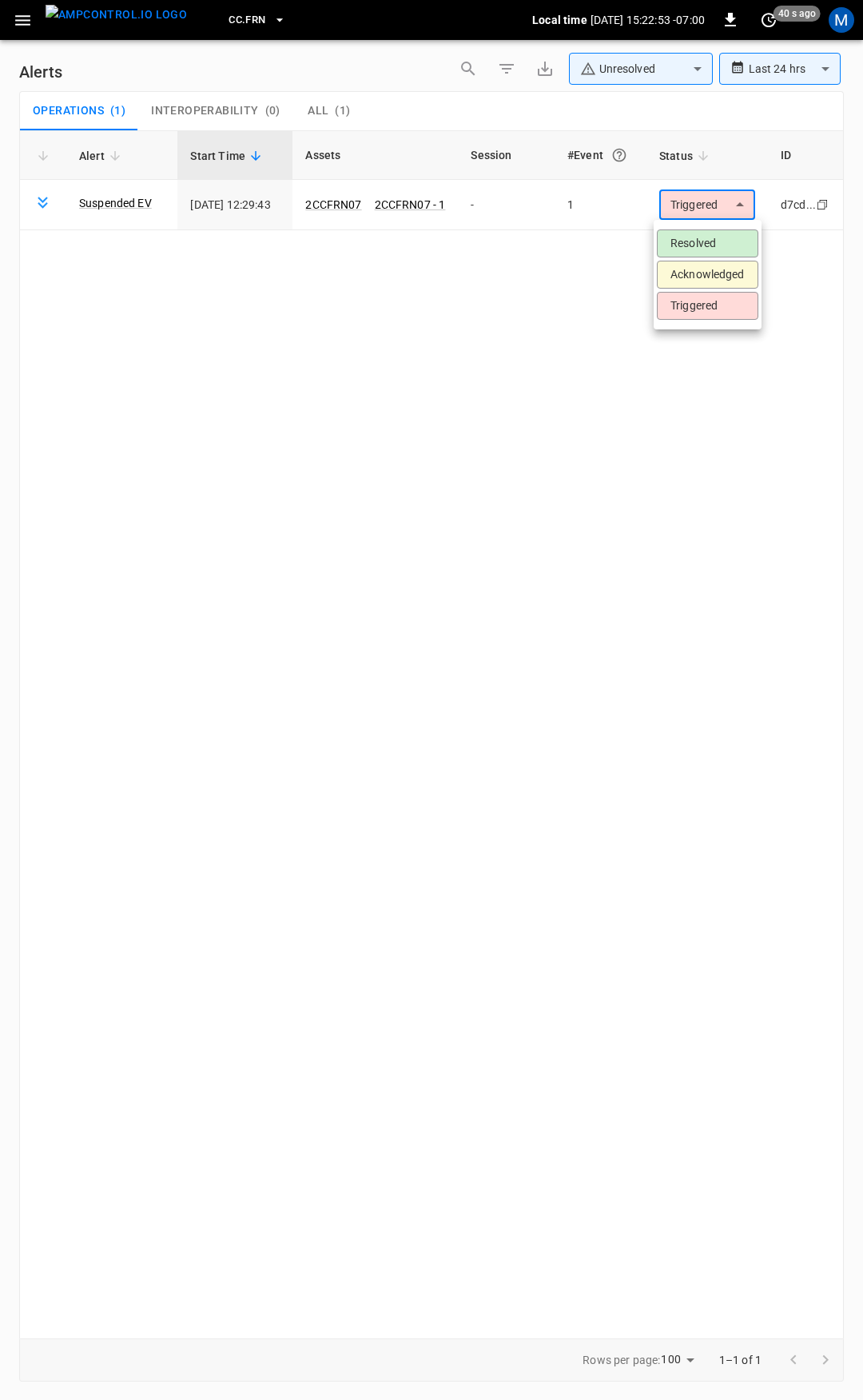
drag, startPoint x: 709, startPoint y: 241, endPoint x: 489, endPoint y: 192, distance: 225.4
click at [709, 241] on li "Resolved" at bounding box center [708, 243] width 102 height 28
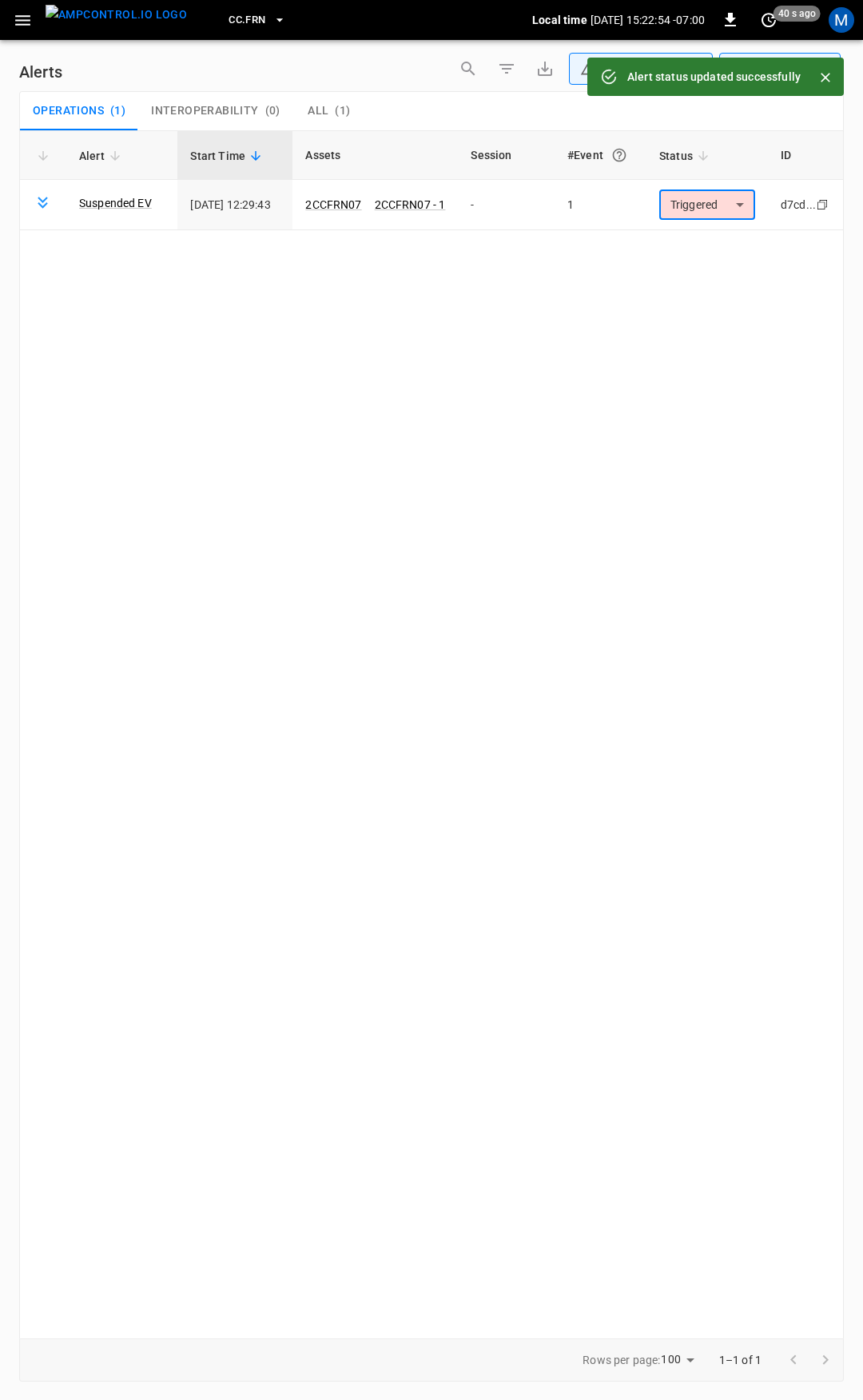
click at [11, 25] on button "button" at bounding box center [22, 20] width 33 height 29
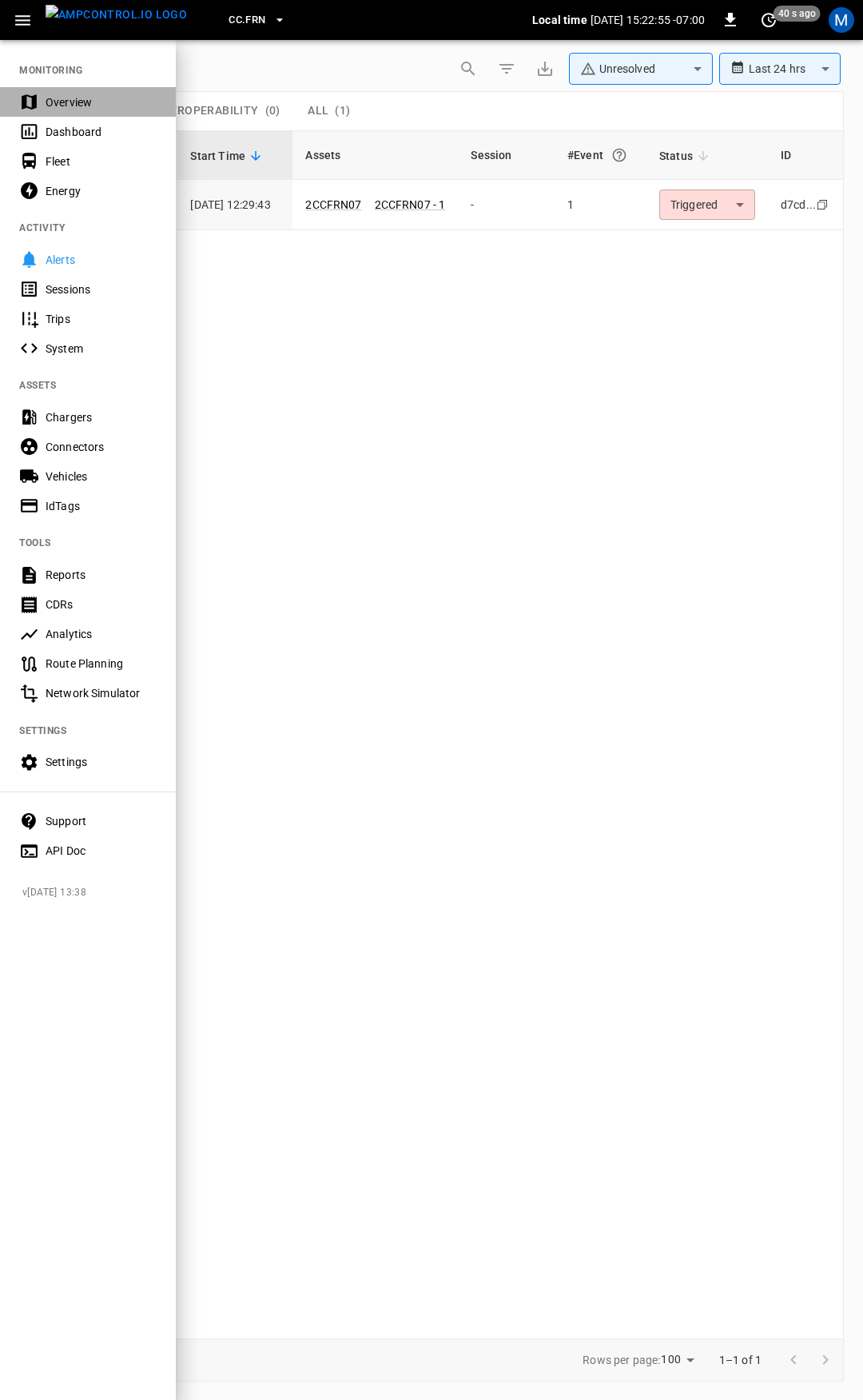
click at [62, 100] on div "Overview" at bounding box center [101, 103] width 111 height 16
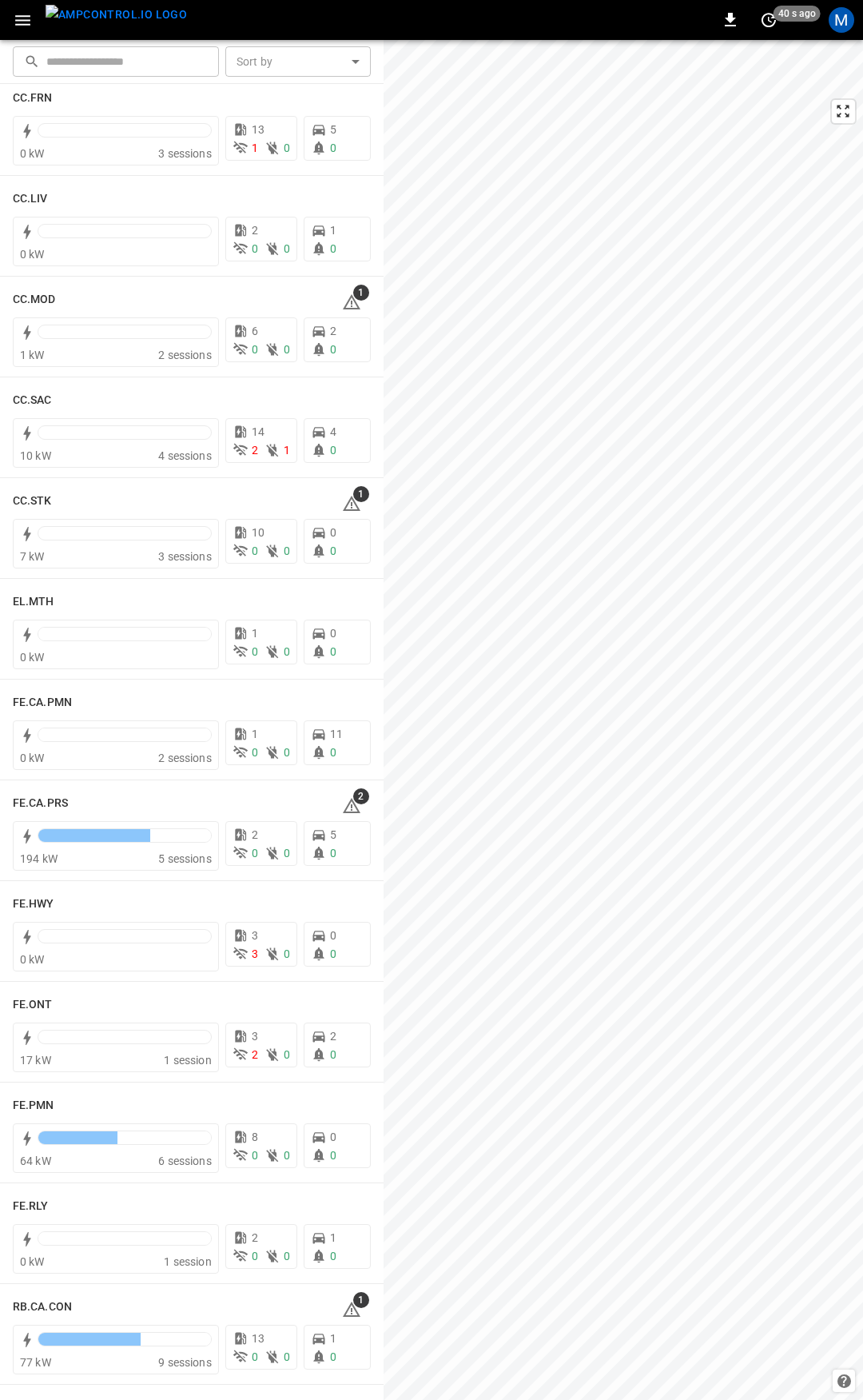
scroll to position [960, 0]
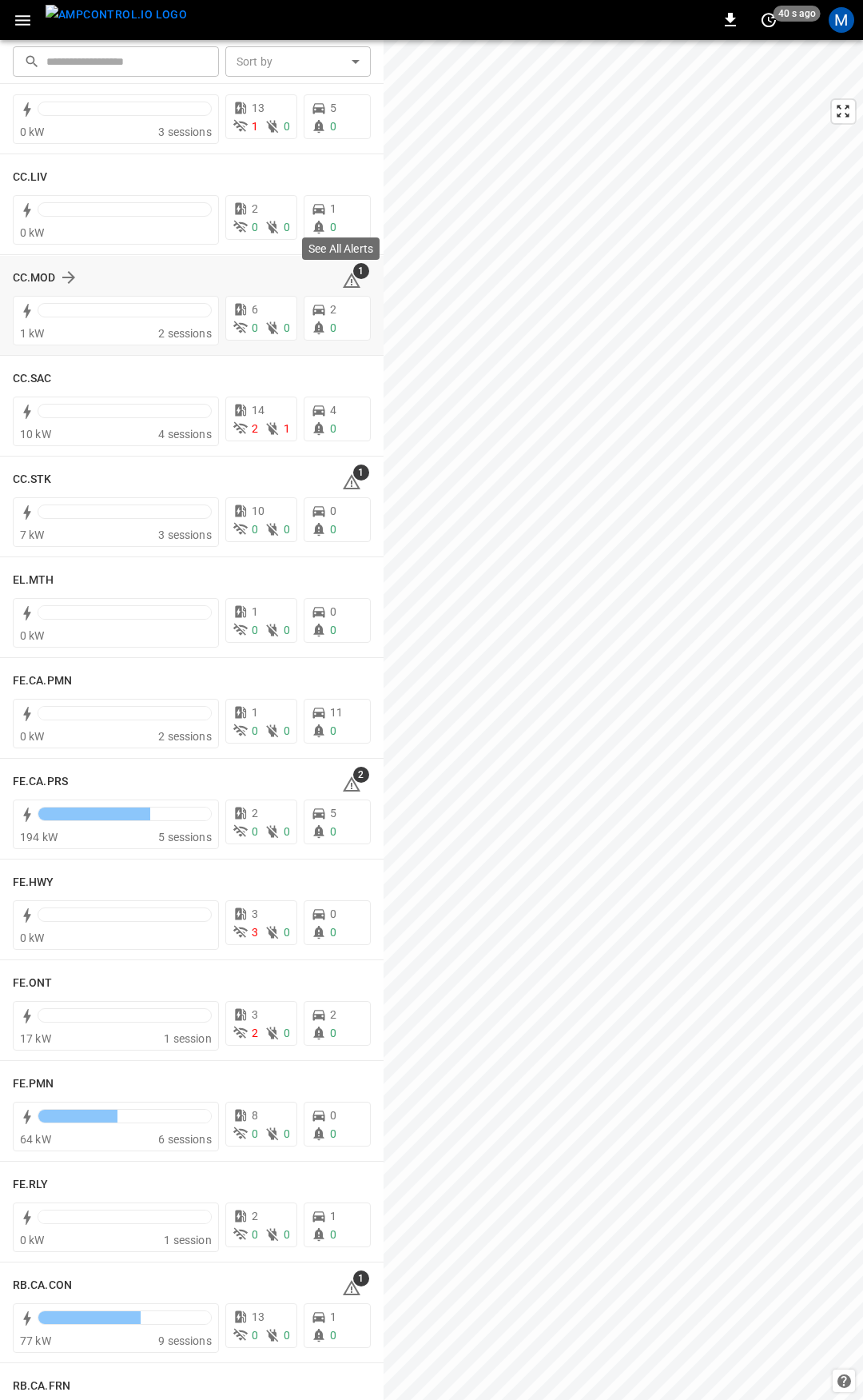
click at [344, 276] on icon at bounding box center [352, 279] width 18 height 15
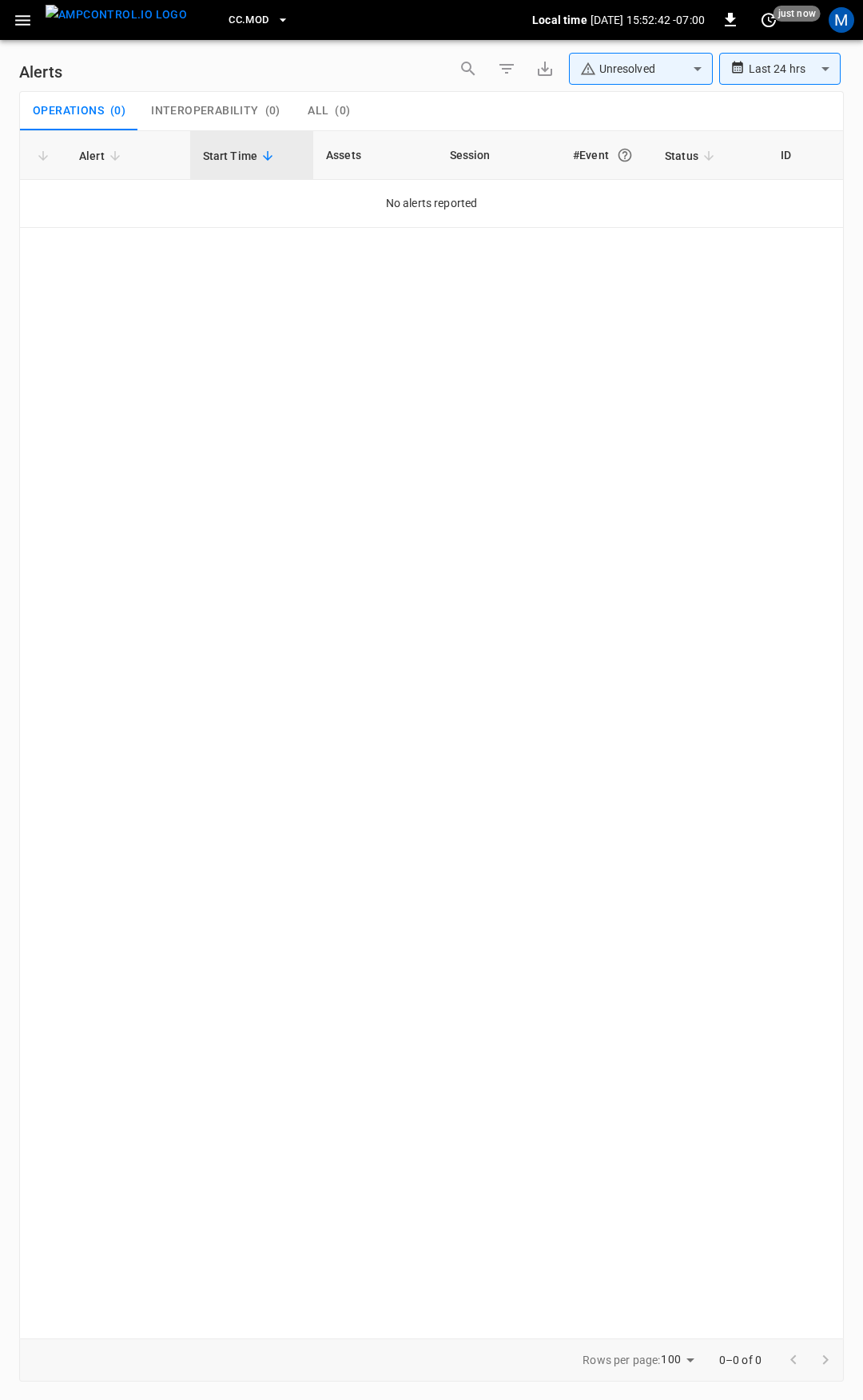
drag, startPoint x: 20, startPoint y: 19, endPoint x: 23, endPoint y: 31, distance: 12.4
click at [20, 19] on icon "button" at bounding box center [22, 21] width 20 height 20
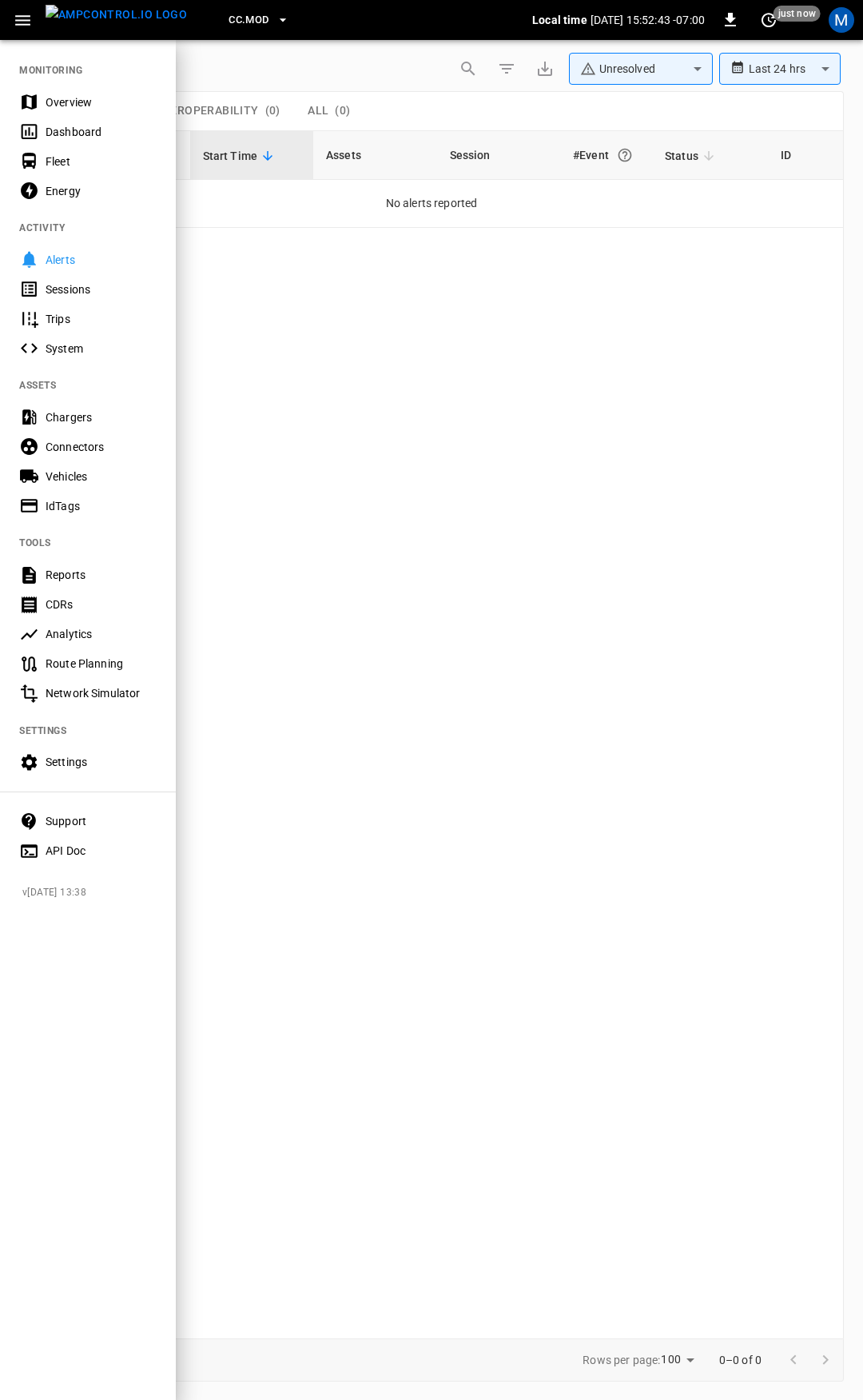
click at [67, 96] on div "Overview" at bounding box center [101, 103] width 111 height 16
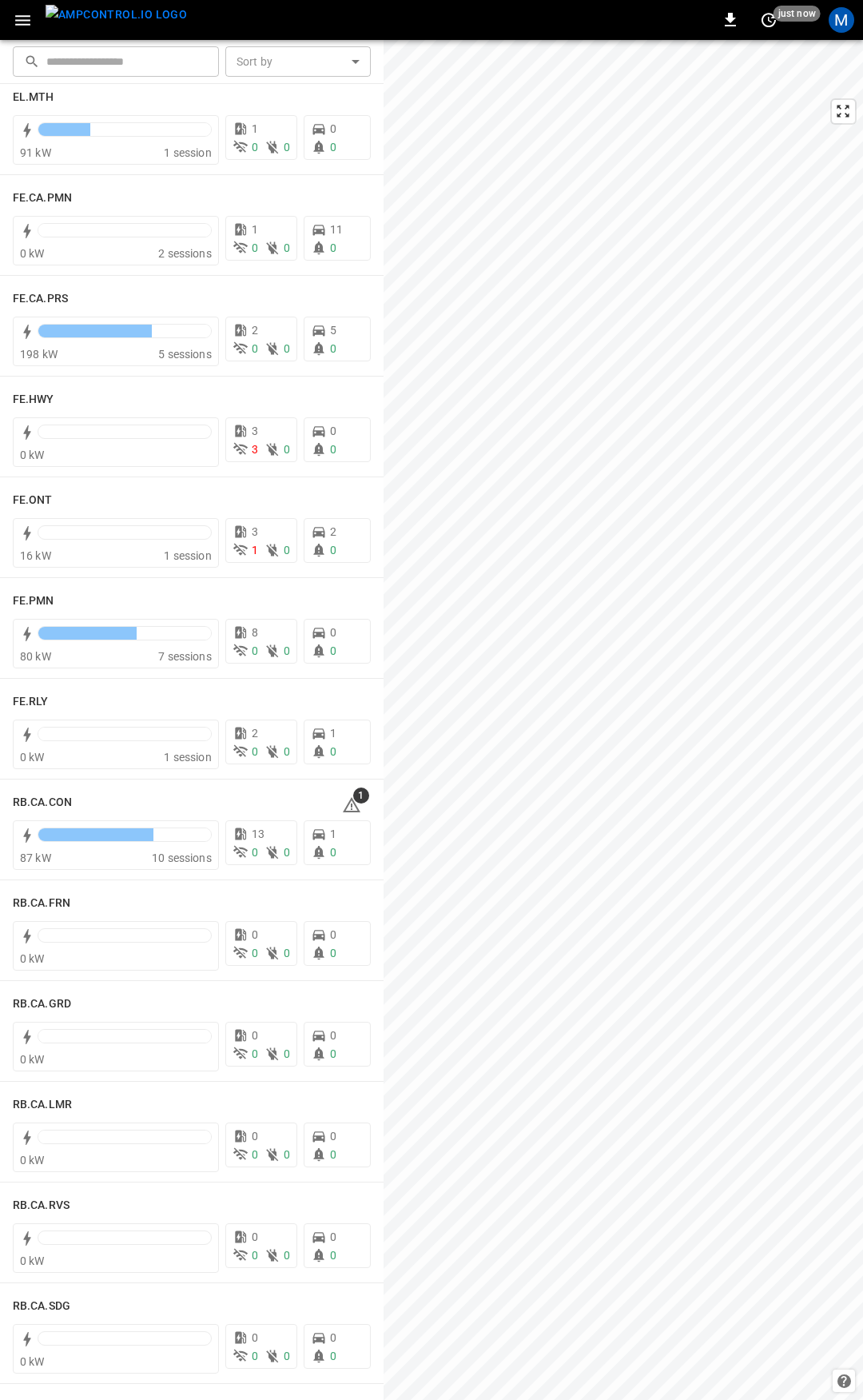
scroll to position [1452, 0]
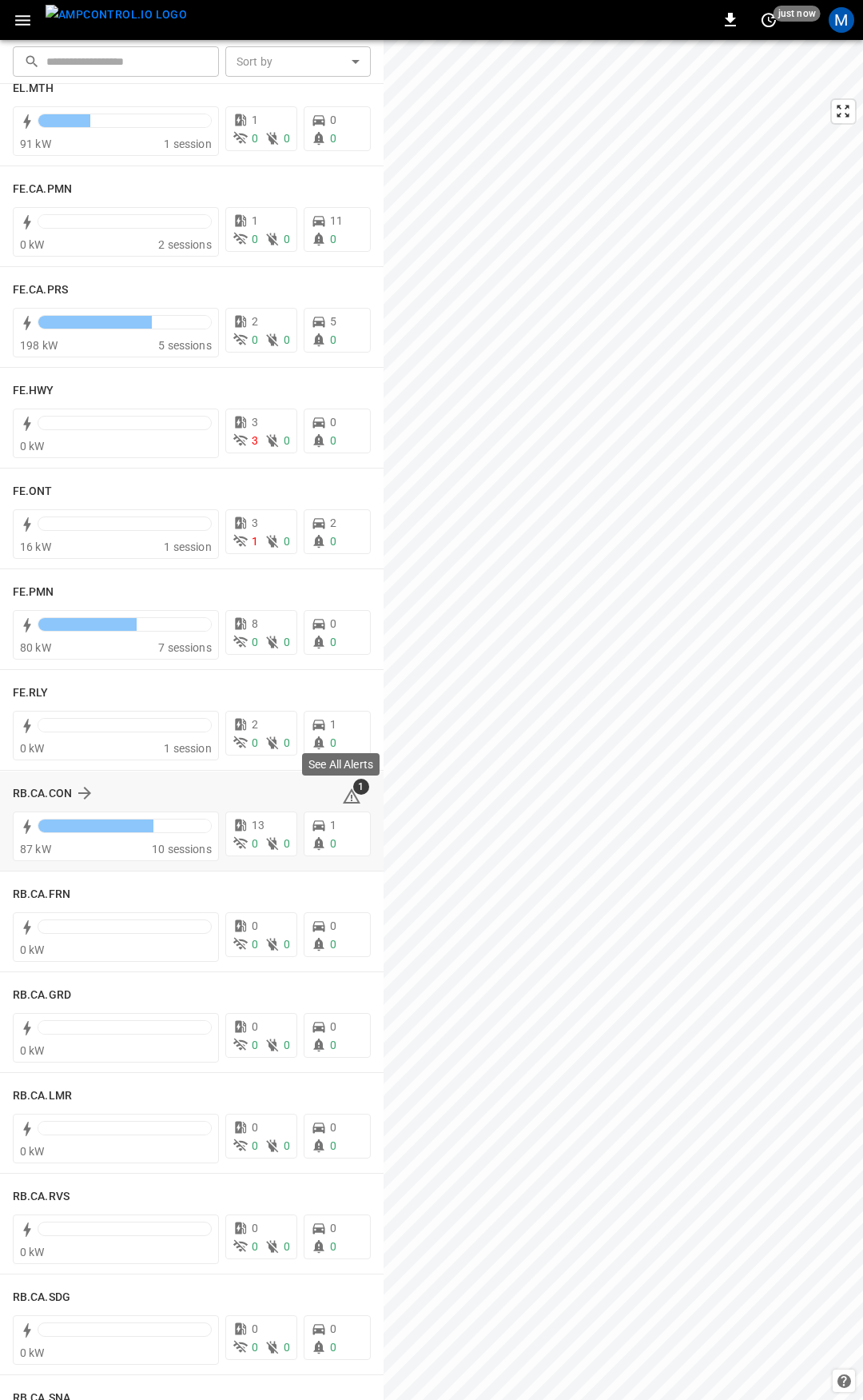
click at [353, 791] on span "1" at bounding box center [361, 787] width 16 height 16
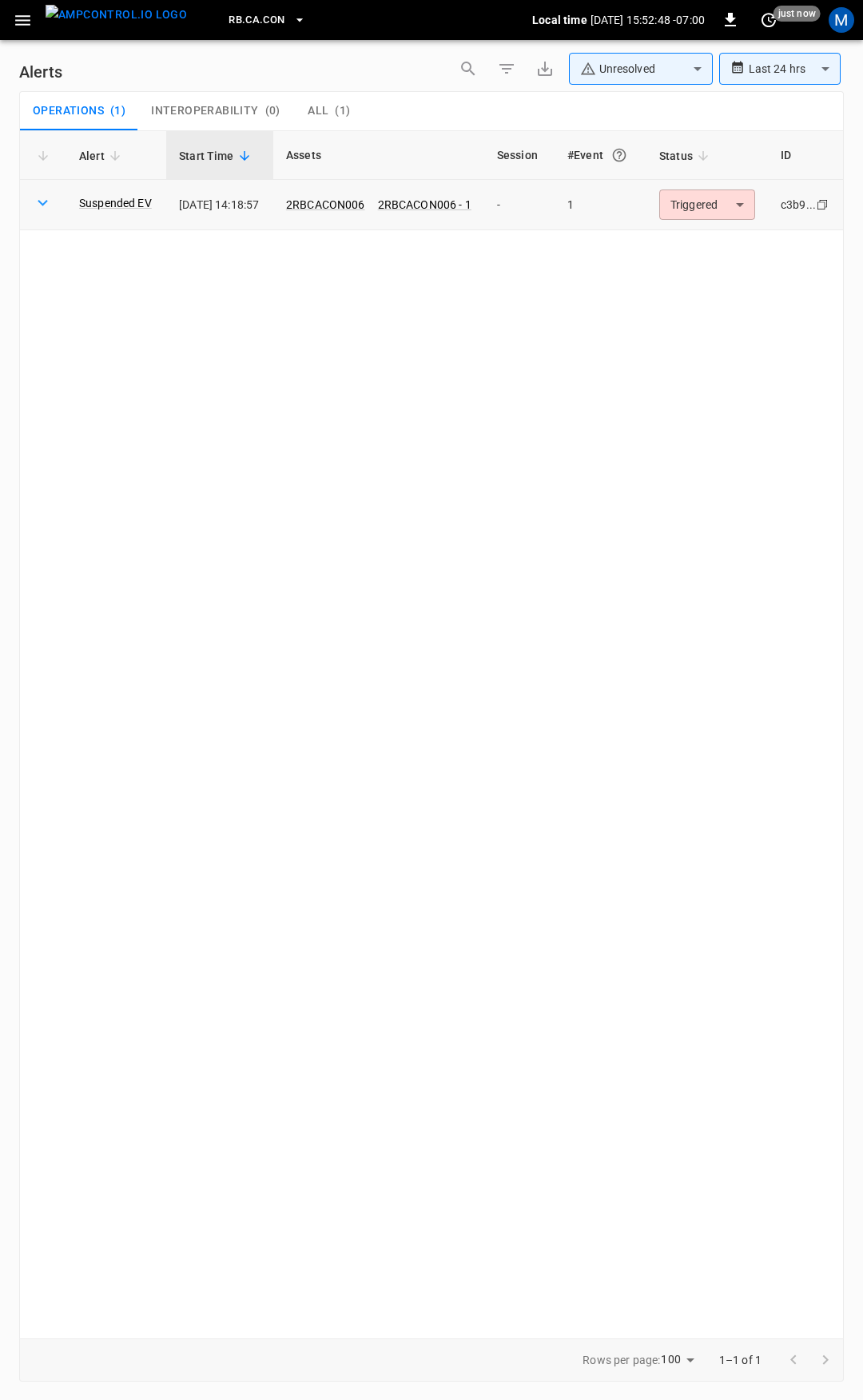
click at [699, 196] on body "**********" at bounding box center [431, 697] width 863 height 1395
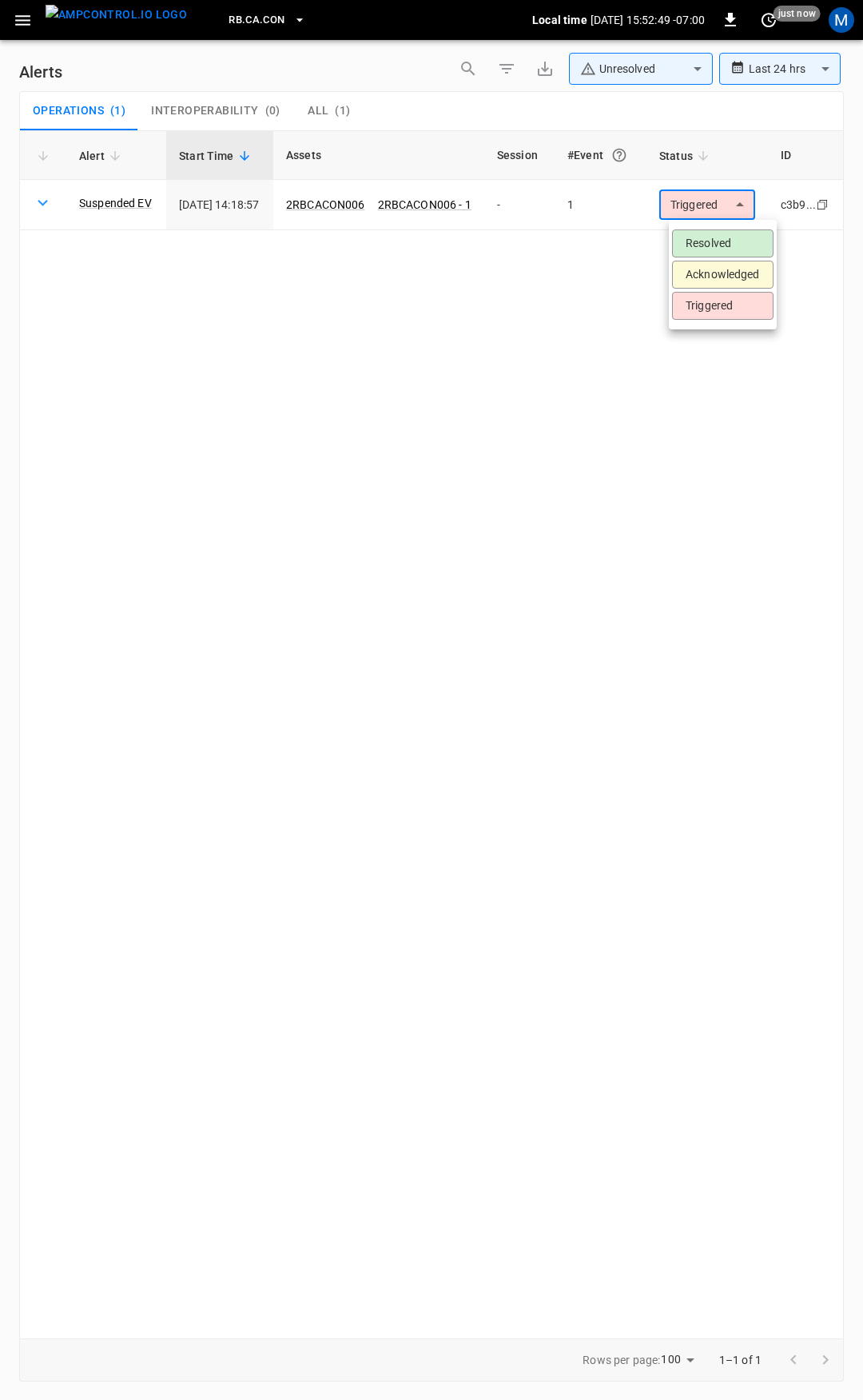
click at [706, 242] on li "Resolved" at bounding box center [723, 243] width 102 height 28
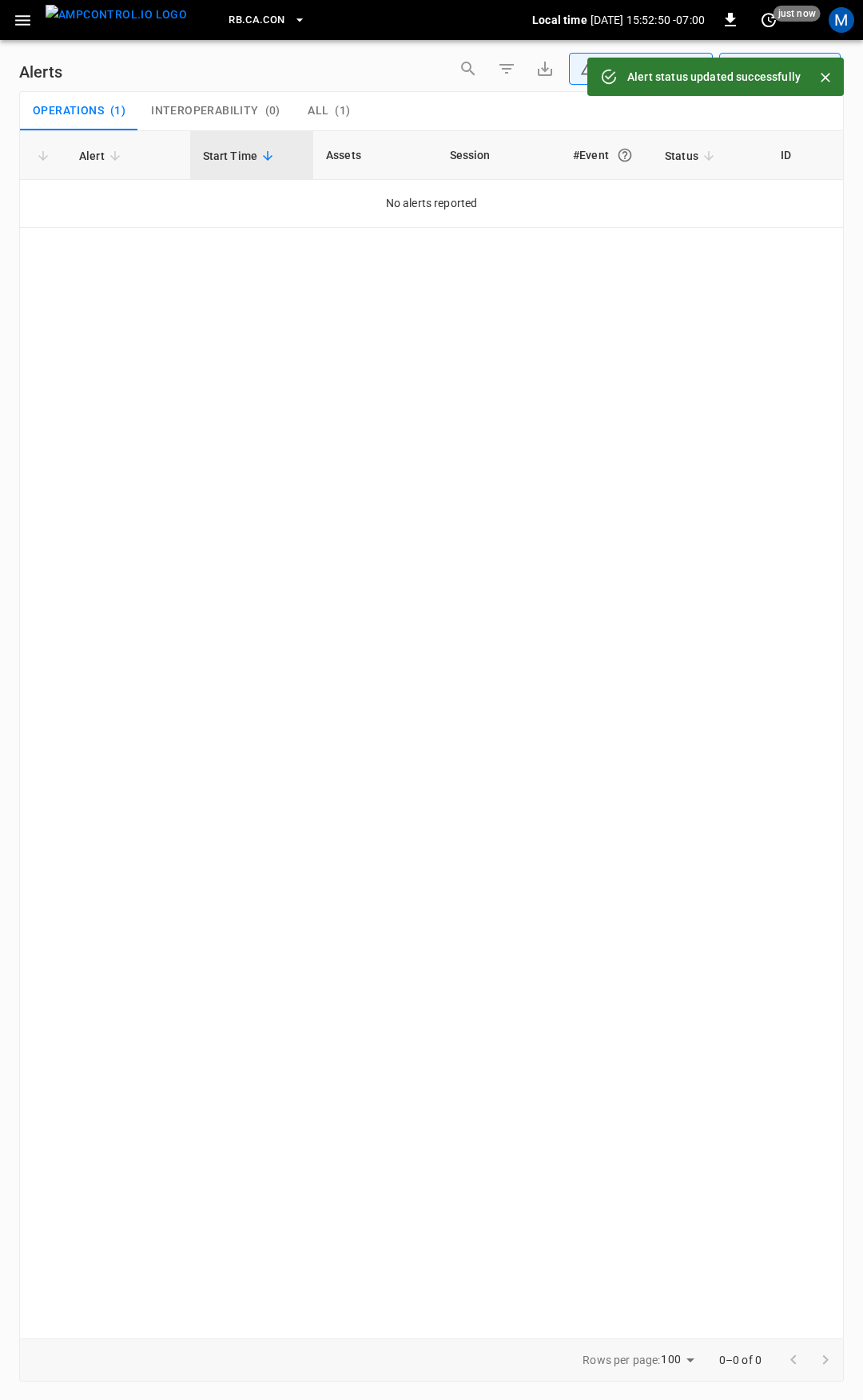
click at [30, 21] on icon "button" at bounding box center [22, 21] width 20 height 20
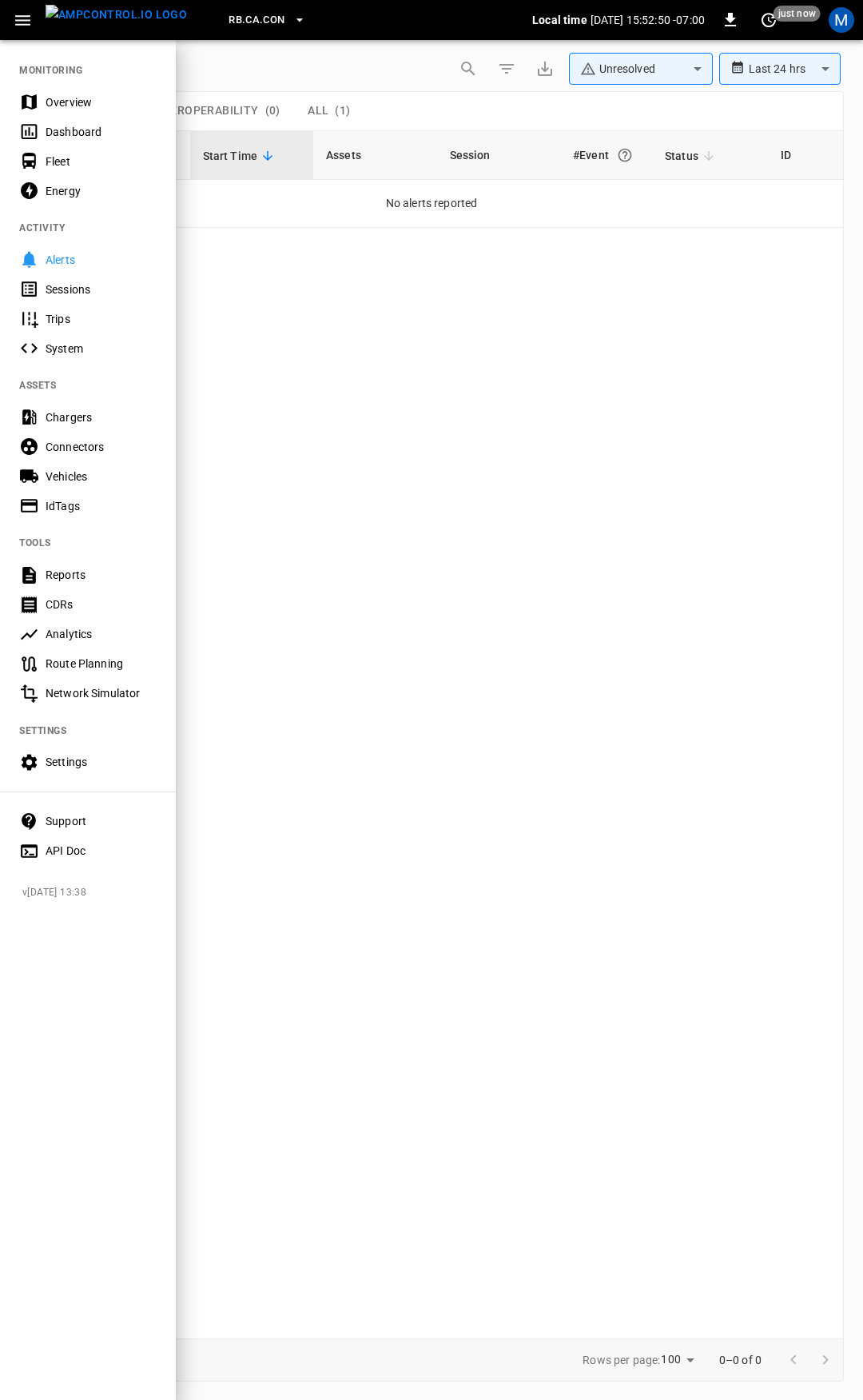
click at [82, 97] on div "Overview" at bounding box center [101, 103] width 111 height 16
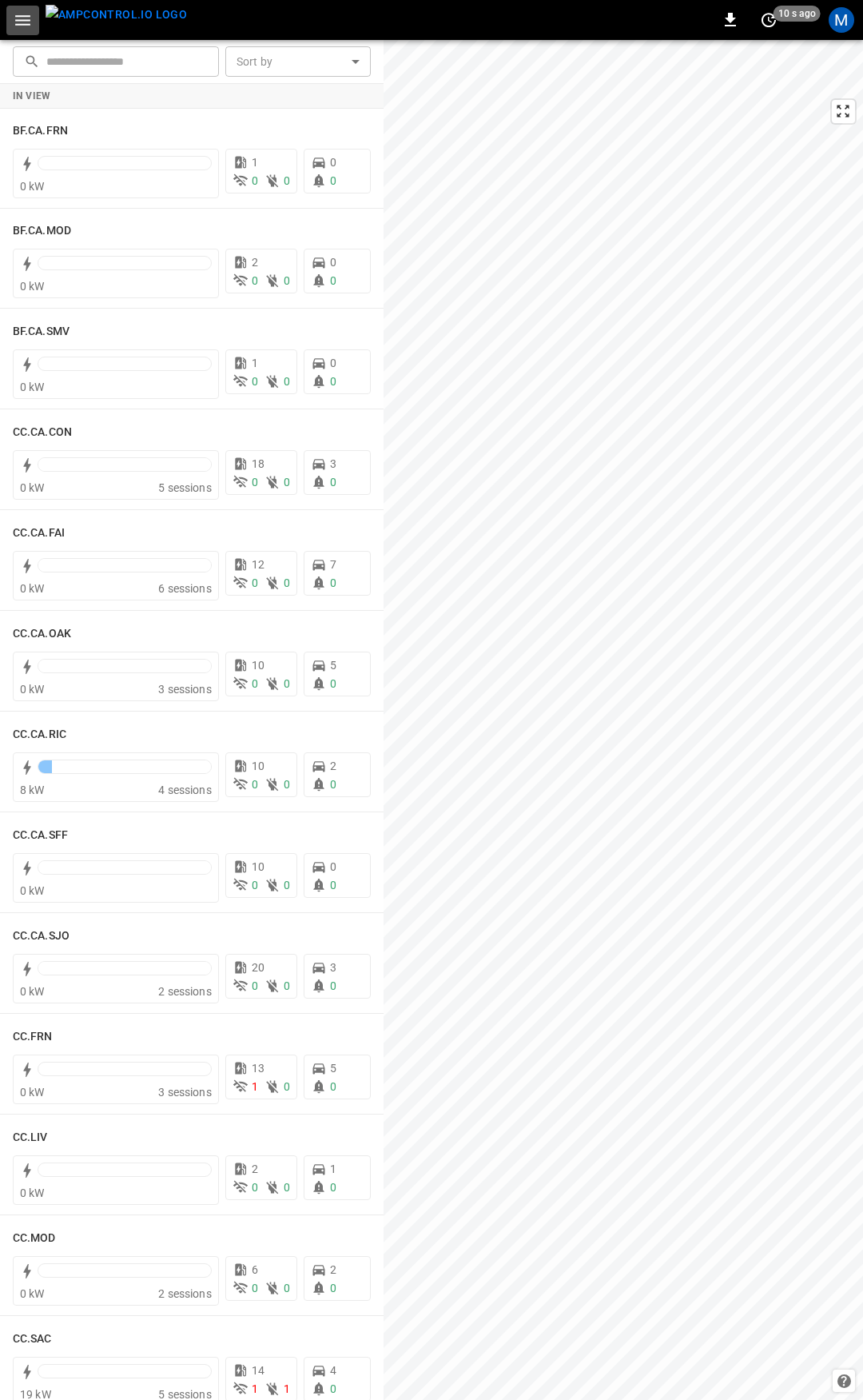
drag, startPoint x: 14, startPoint y: 18, endPoint x: 24, endPoint y: 32, distance: 17.2
click at [15, 18] on icon "button" at bounding box center [22, 21] width 20 height 20
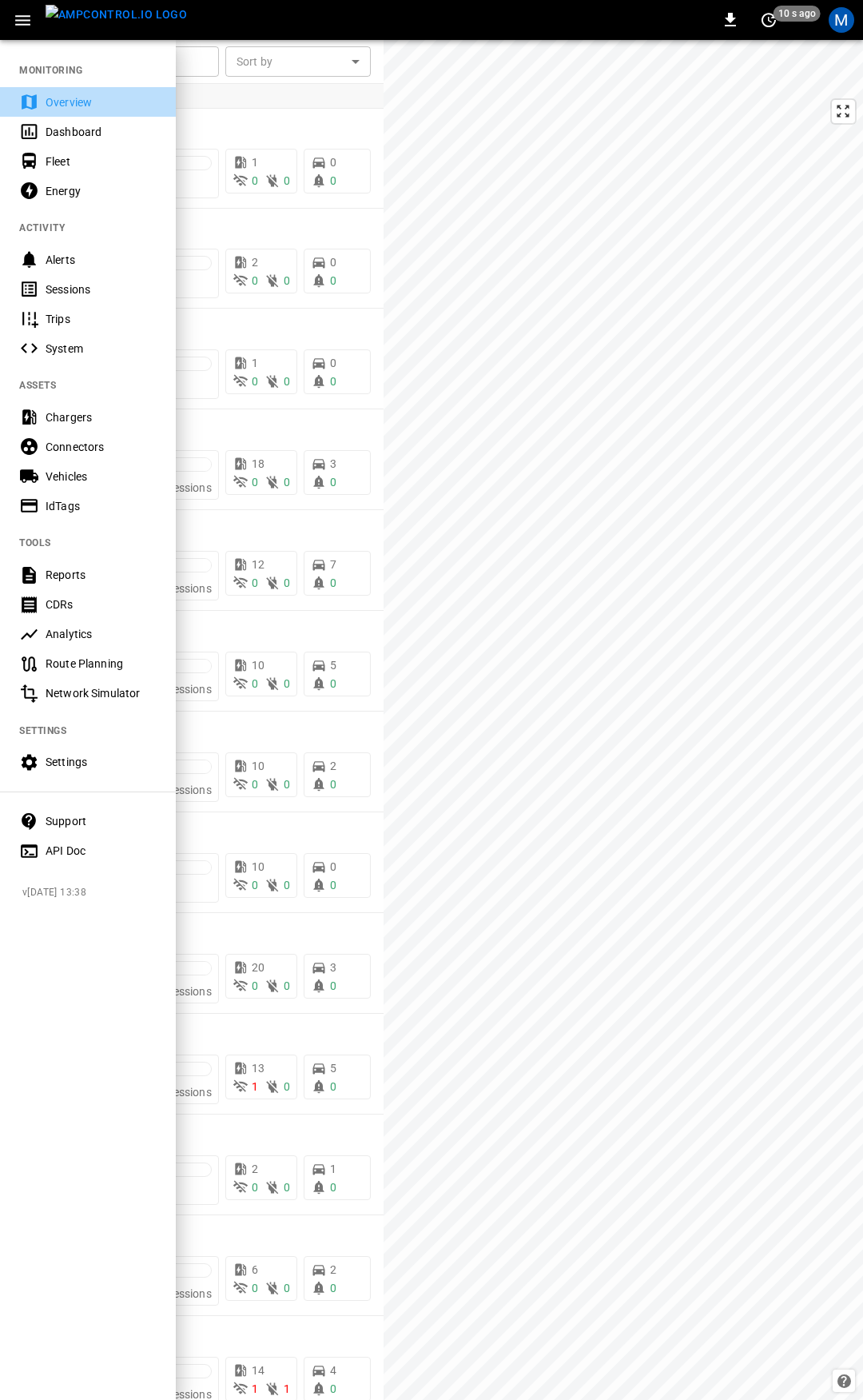
click at [75, 104] on div "Overview" at bounding box center [101, 103] width 111 height 16
